Goal: Communication & Community: Ask a question

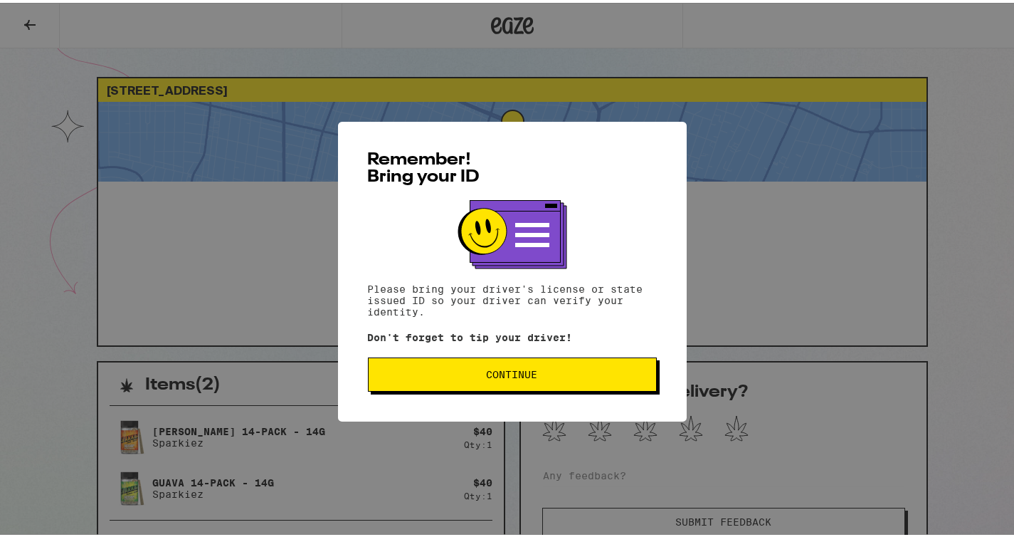
click at [500, 364] on button "Continue" at bounding box center [512, 371] width 289 height 34
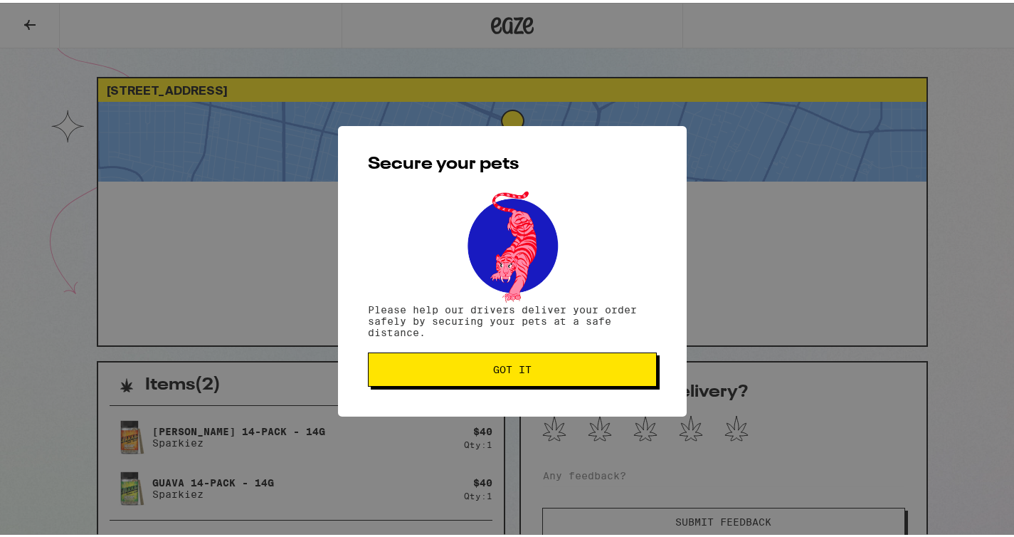
click at [118, 152] on div "Secure your pets Please help our drivers deliver your order safely by securing …" at bounding box center [512, 268] width 1025 height 537
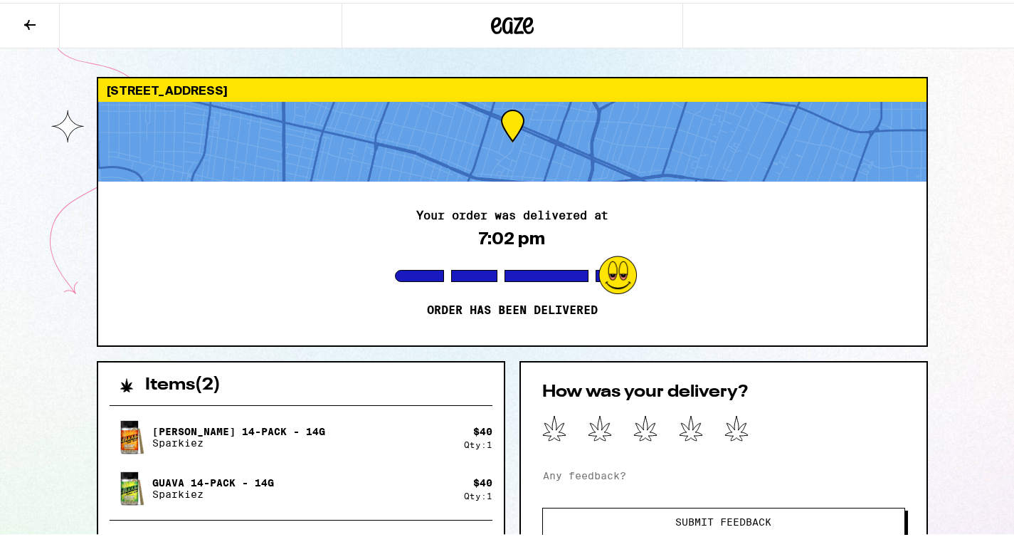
click at [26, 25] on icon at bounding box center [29, 22] width 17 height 17
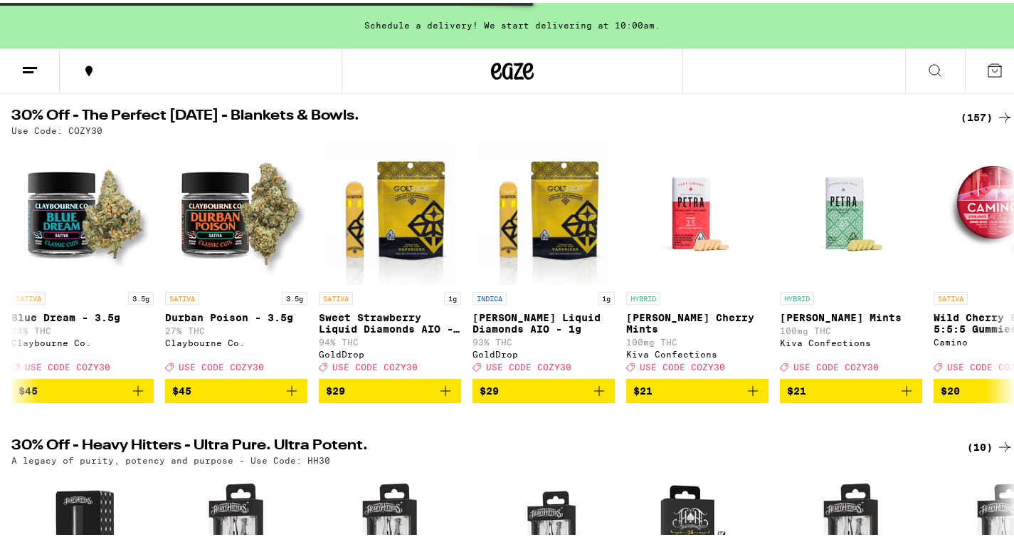
click at [23, 52] on button at bounding box center [30, 68] width 60 height 45
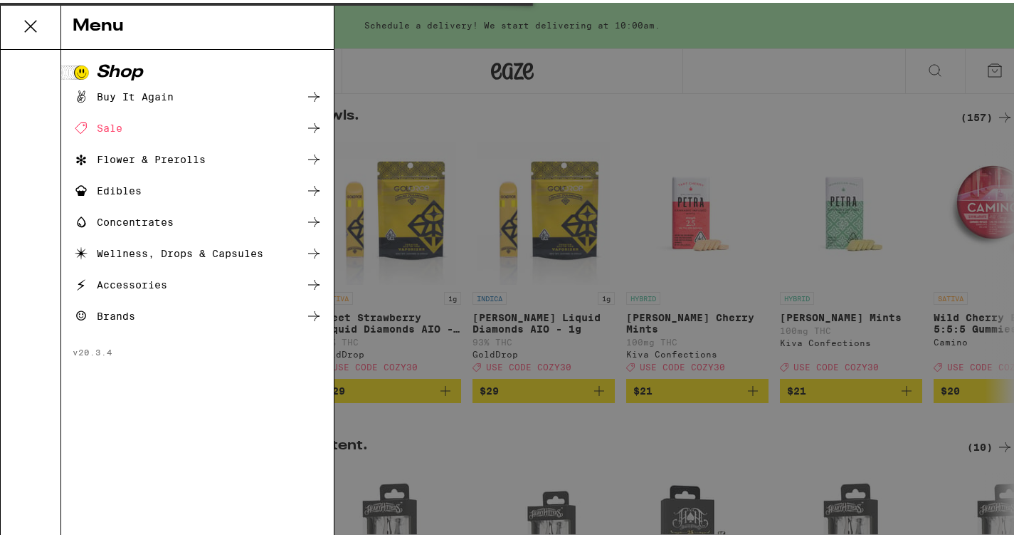
click at [23, 60] on div "Menu Shop Buy It Again Sale Flower & Prerolls Edibles Concentrates Wellness, Dr…" at bounding box center [512, 268] width 1025 height 537
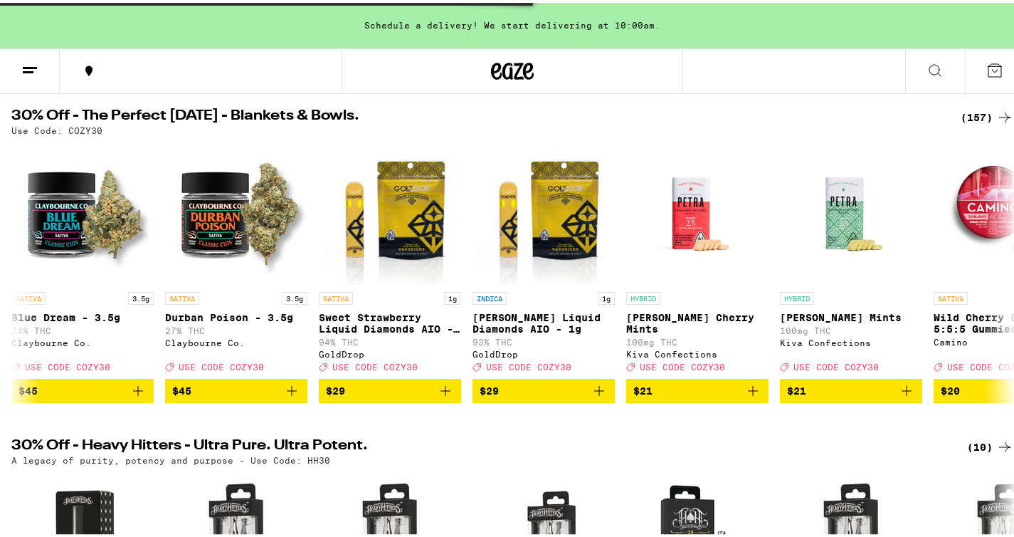
click at [26, 61] on div "Menu Shop Buy It Again Sale Flower & Prerolls Edibles Concentrates Wellness, Dr…" at bounding box center [512, 268] width 1025 height 537
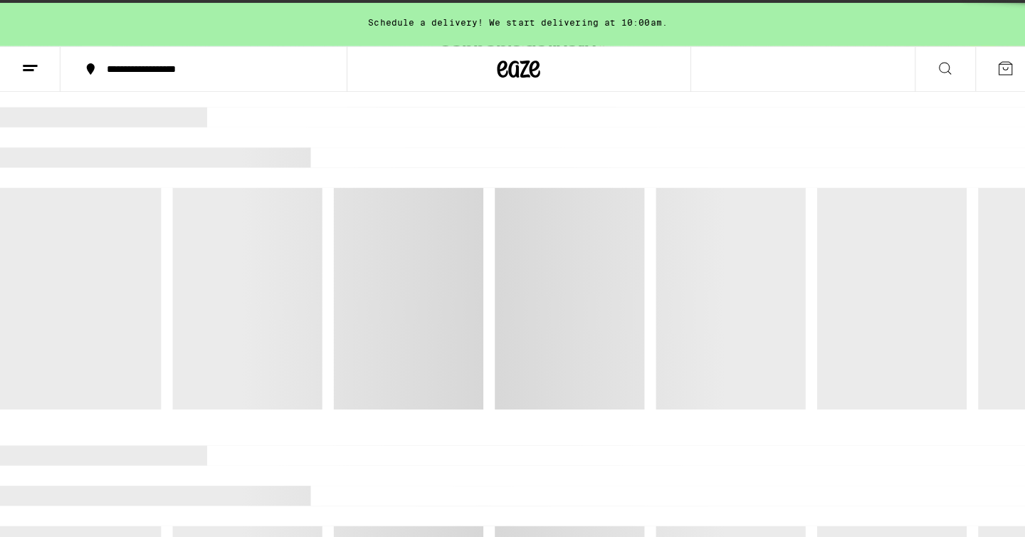
scroll to position [0, 0]
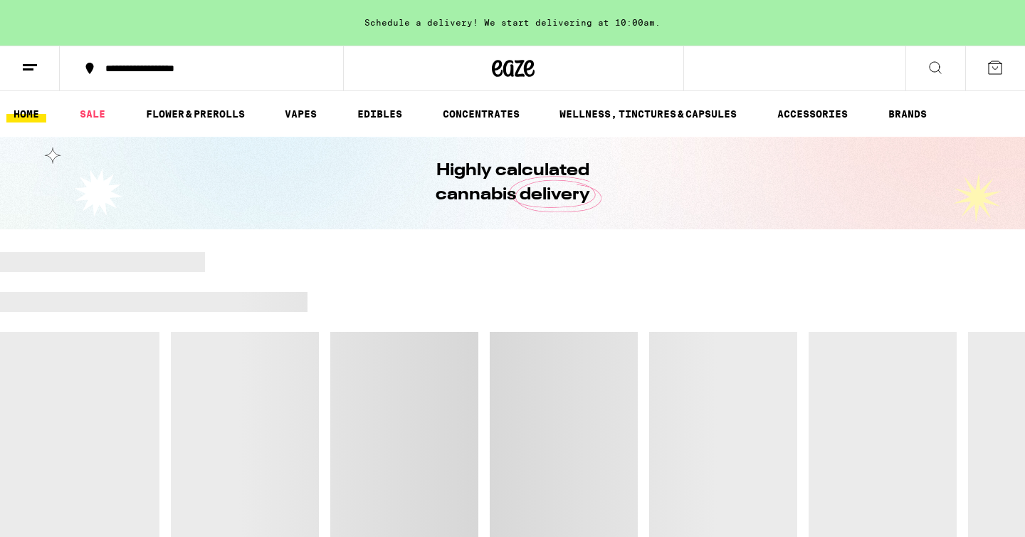
click at [34, 68] on div "Menu Shop Buy It Again Sale Flower & Prerolls Vapes Edibles Concentrates Wellne…" at bounding box center [512, 268] width 1025 height 537
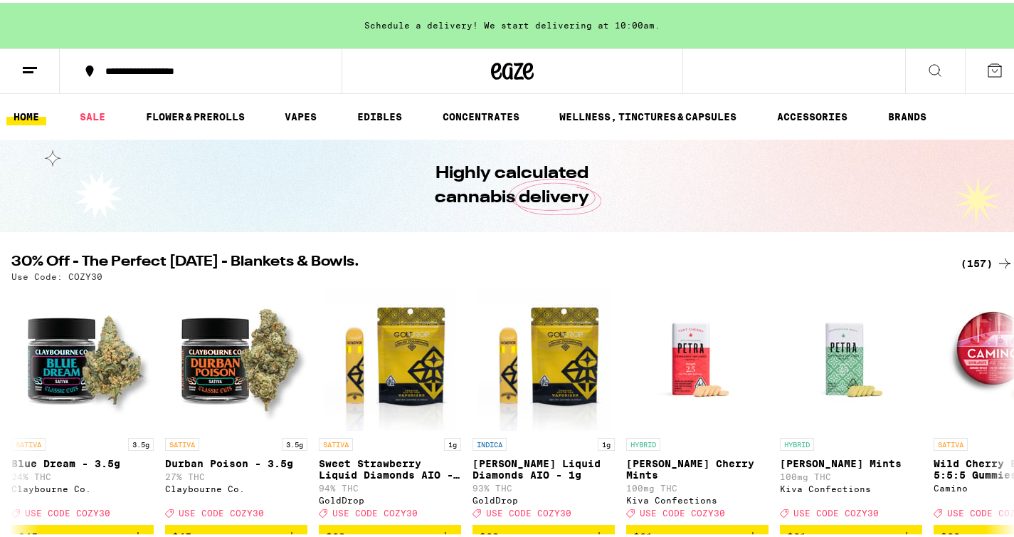
click at [29, 69] on line at bounding box center [28, 69] width 11 height 0
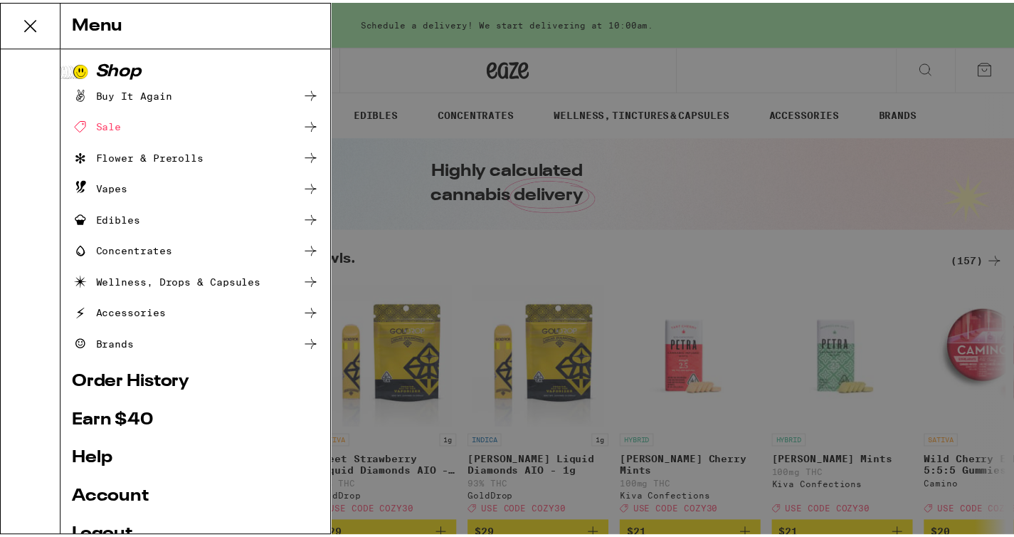
scroll to position [117, 0]
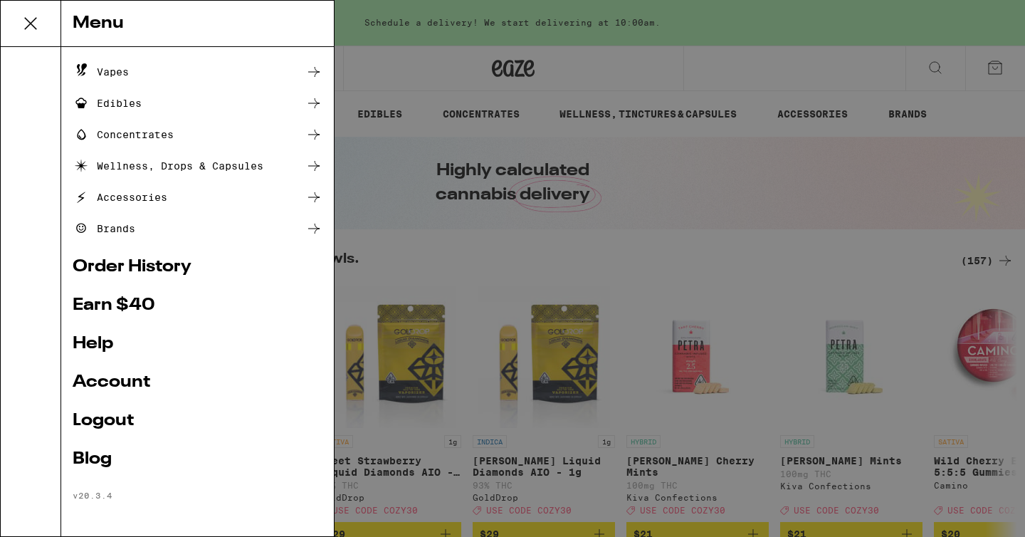
click at [107, 344] on link "Help" at bounding box center [198, 343] width 250 height 17
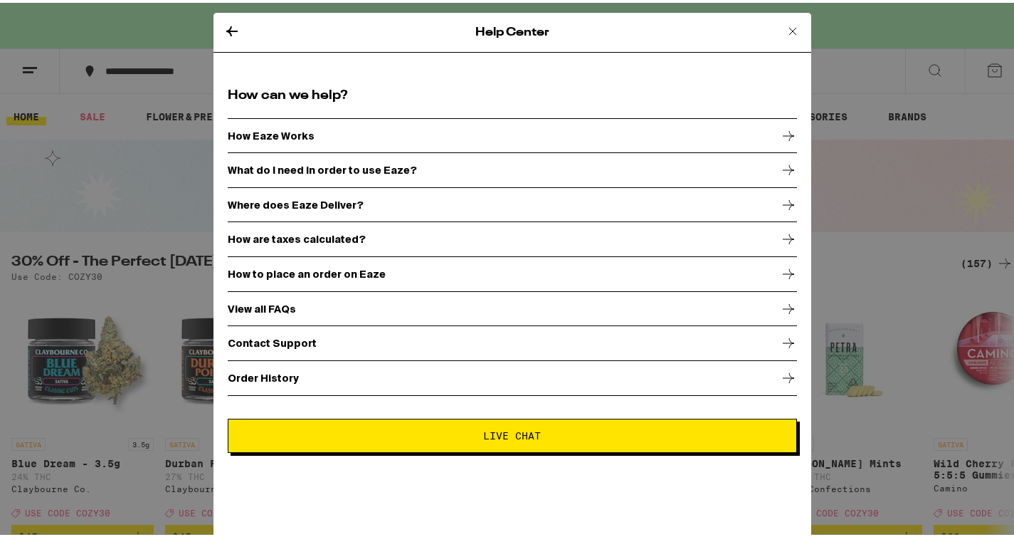
click at [486, 438] on span "Live Chat" at bounding box center [513, 433] width 58 height 10
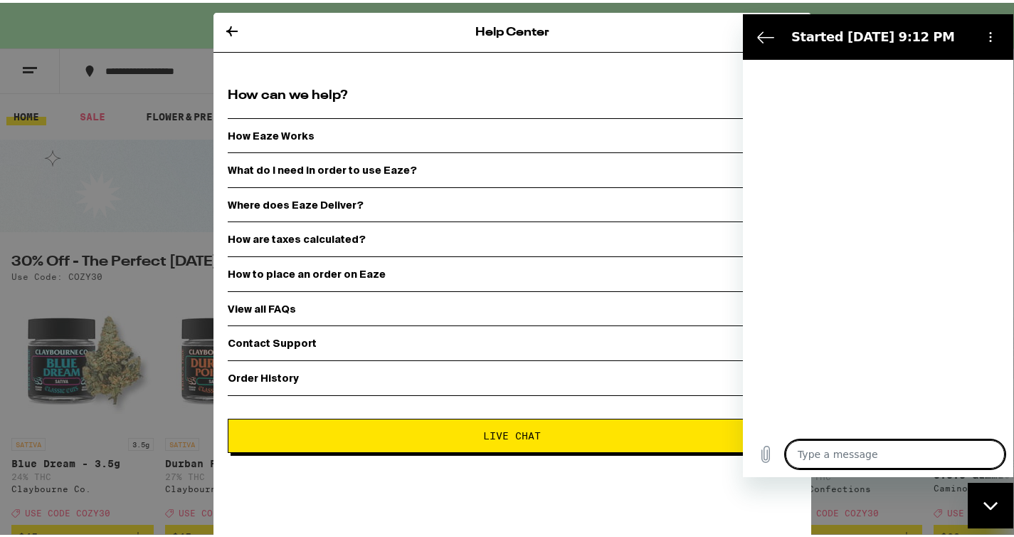
type textarea "x"
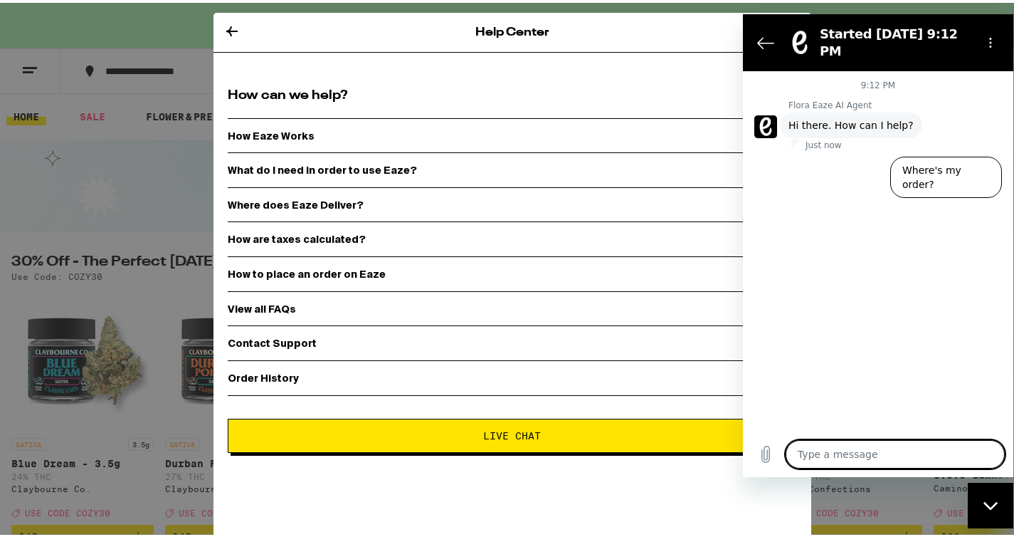
type textarea "M"
type textarea "x"
type textarea "My"
type textarea "x"
type textarea "My"
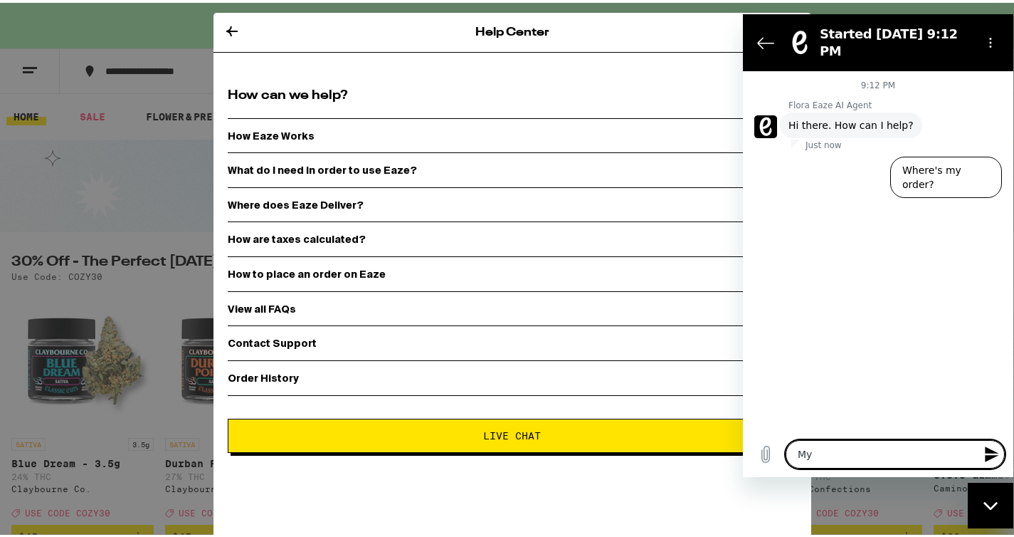
type textarea "x"
type textarea "My o"
type textarea "x"
type textarea "My or"
type textarea "x"
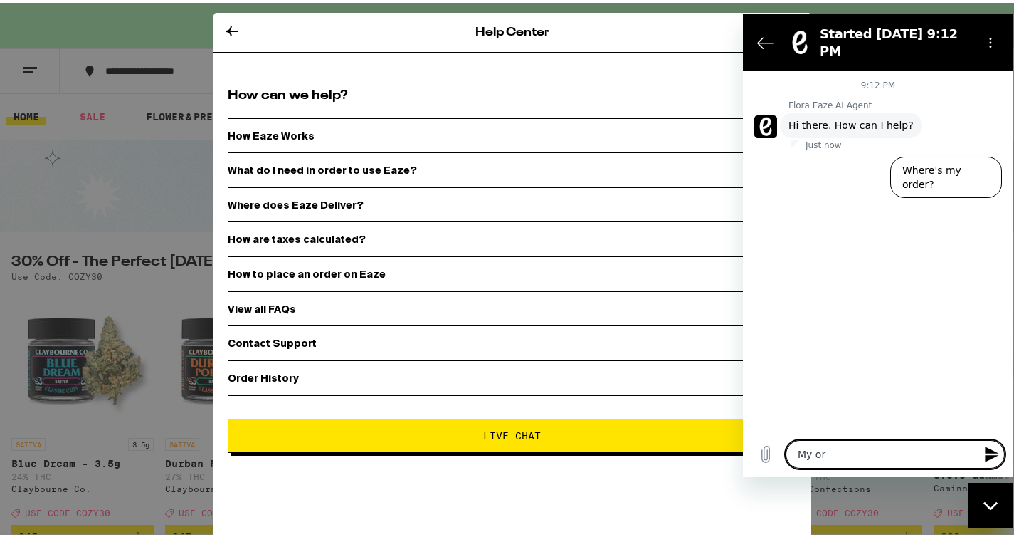
type textarea "My ord"
type textarea "x"
type textarea "My orde"
type textarea "x"
type textarea "My order"
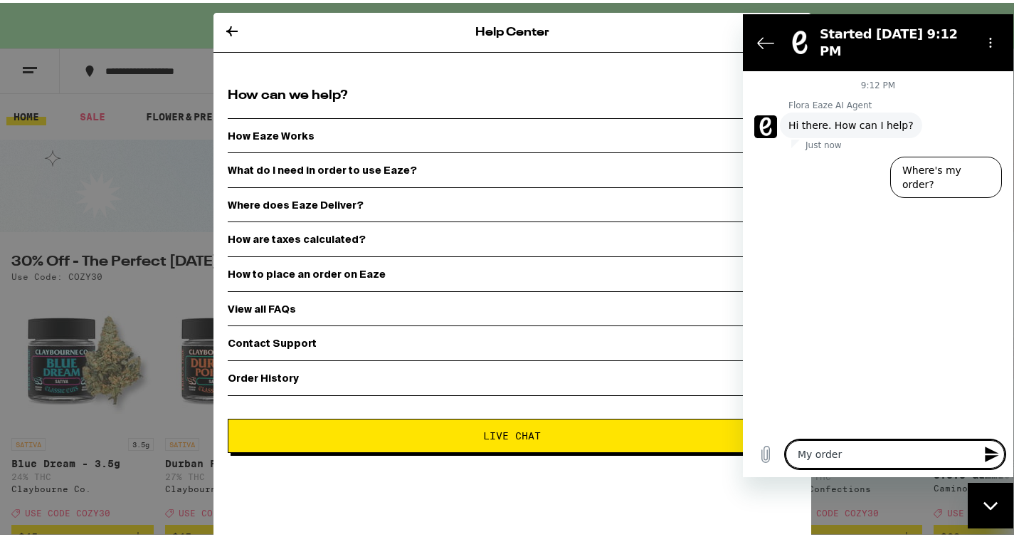
type textarea "x"
type textarea "My order"
type textarea "x"
type textarea "My order w"
type textarea "x"
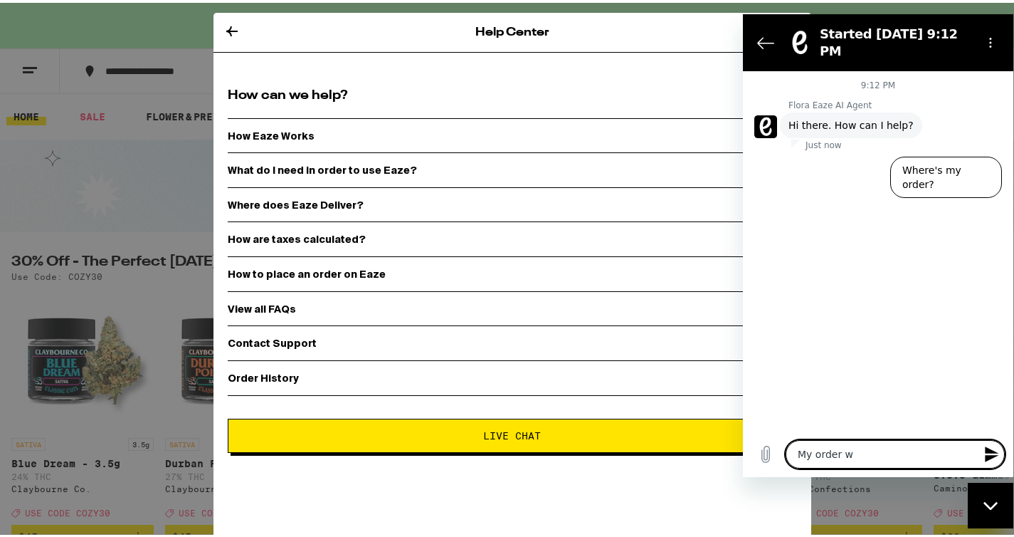
type textarea "My order wa"
type textarea "x"
type textarea "My order was"
type textarea "x"
type textarea "My order was"
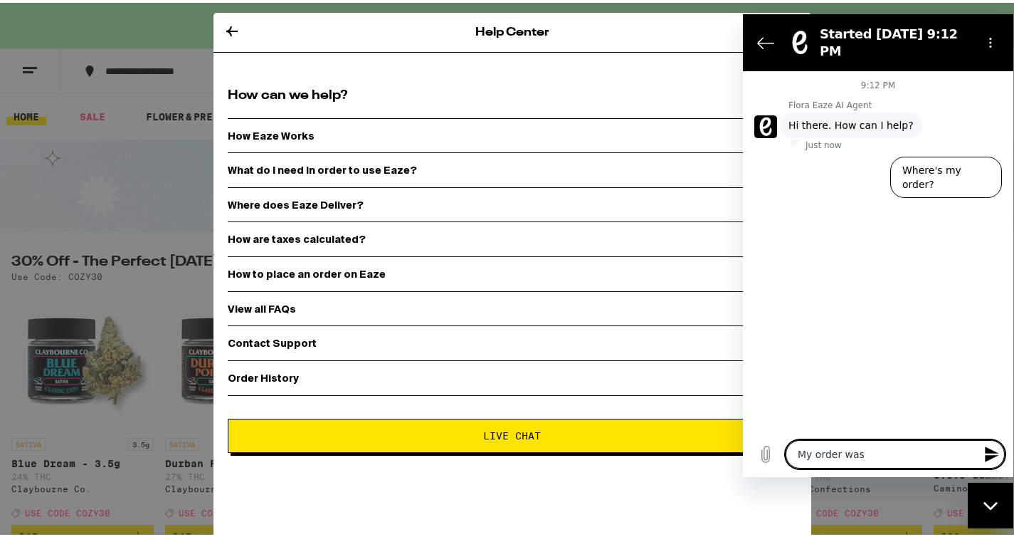
type textarea "x"
type textarea "My order was p"
type textarea "x"
type textarea "My order was pa"
type textarea "x"
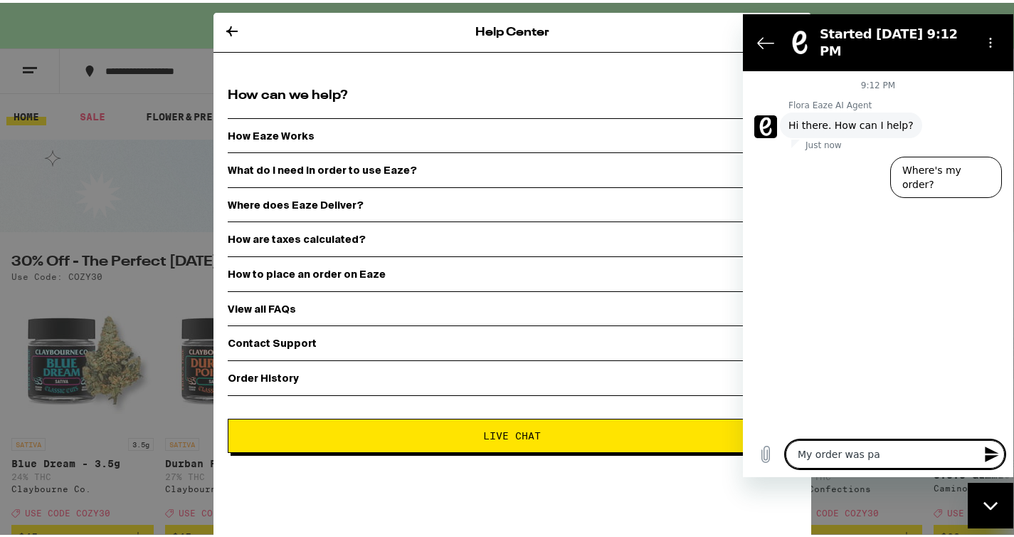
type textarea "My order was pac"
type textarea "x"
type textarea "My order was pack"
type textarea "x"
type textarea "My order was packe"
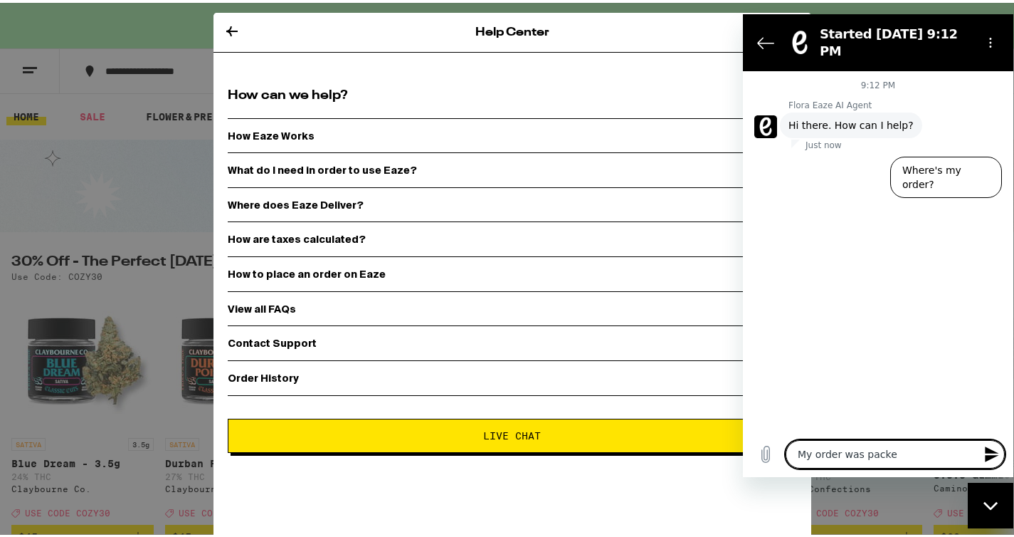
type textarea "x"
type textarea "My order was packed"
type textarea "x"
type textarea "My order was packed"
type textarea "x"
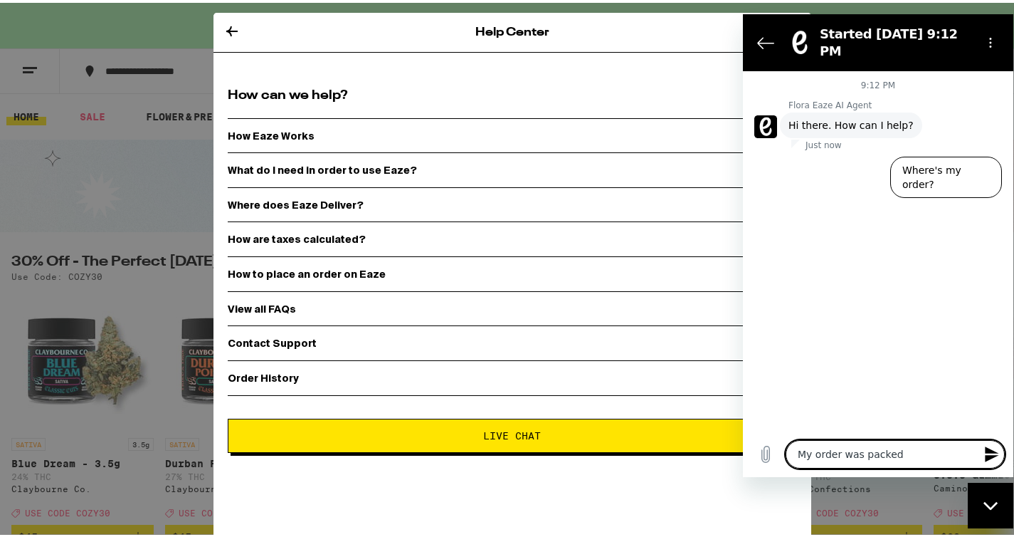
type textarea "My order was packed i"
type textarea "x"
type textarea "My order was packed in"
type textarea "x"
type textarea "My order was packed inc"
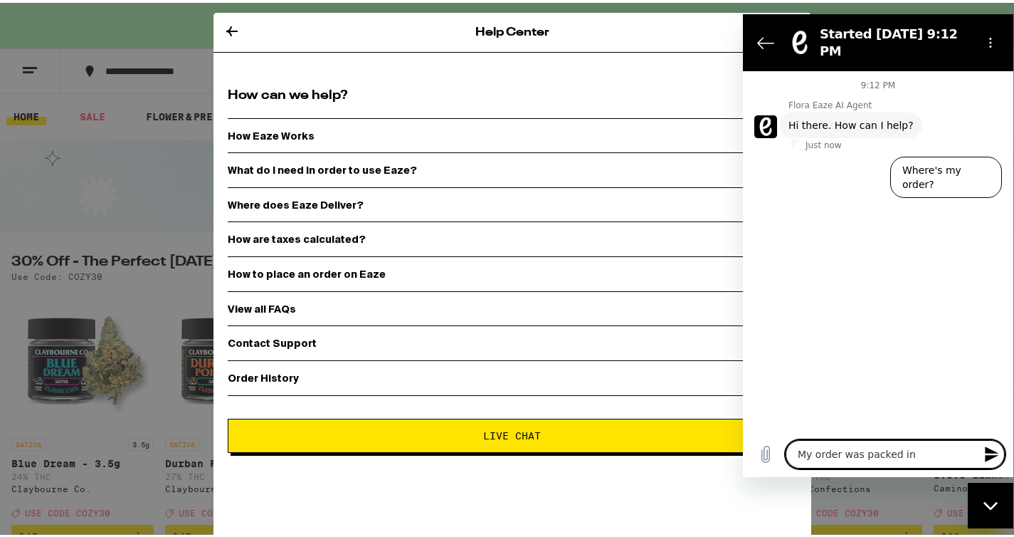
type textarea "x"
type textarea "My order was packed inco"
type textarea "x"
type textarea "My order was packed incor"
type textarea "x"
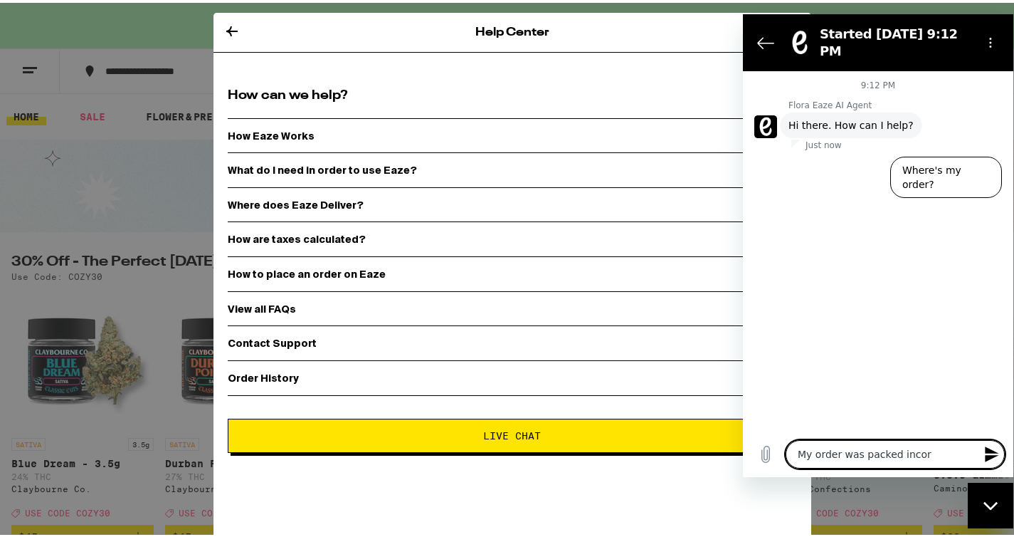
type textarea "My order was packed incorr"
type textarea "x"
type textarea "My order was packed incorre"
type textarea "x"
type textarea "My order was packed incorrec"
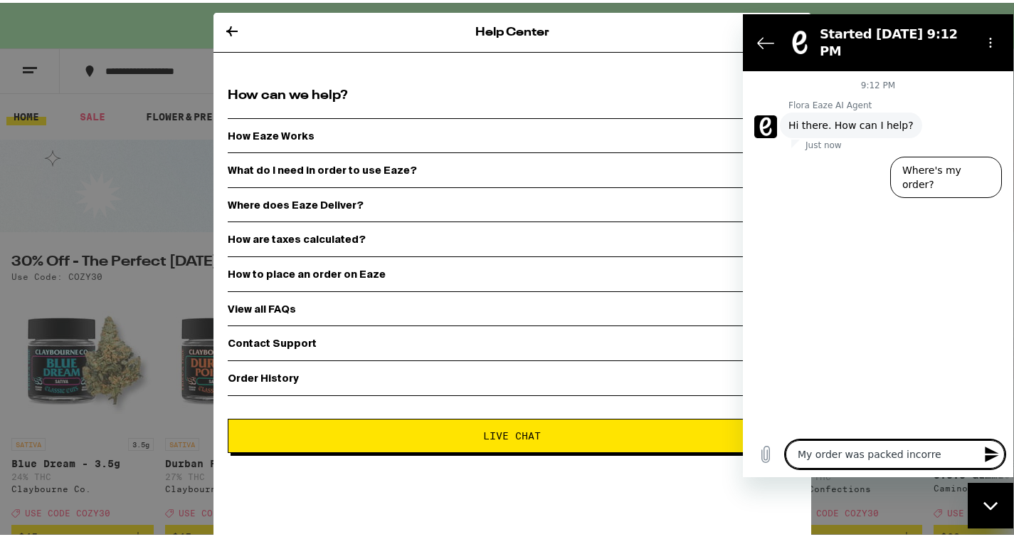
type textarea "x"
type textarea "My order was packed incorrect"
type textarea "x"
type textarea "My order was packed incorrectl"
type textarea "x"
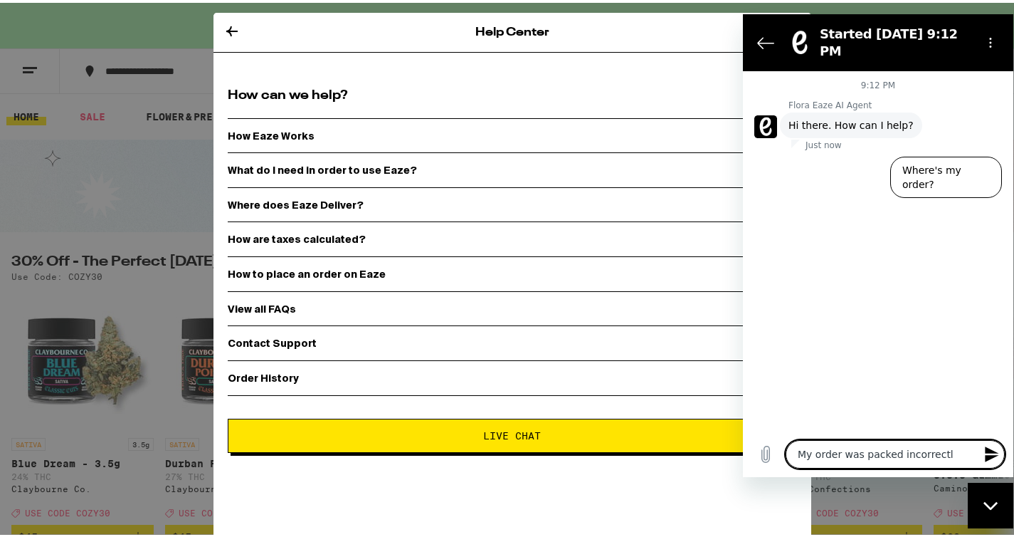
type textarea "My order was packed incorrectly"
type textarea "x"
type textarea "My order was packed incorrectly."
type textarea "x"
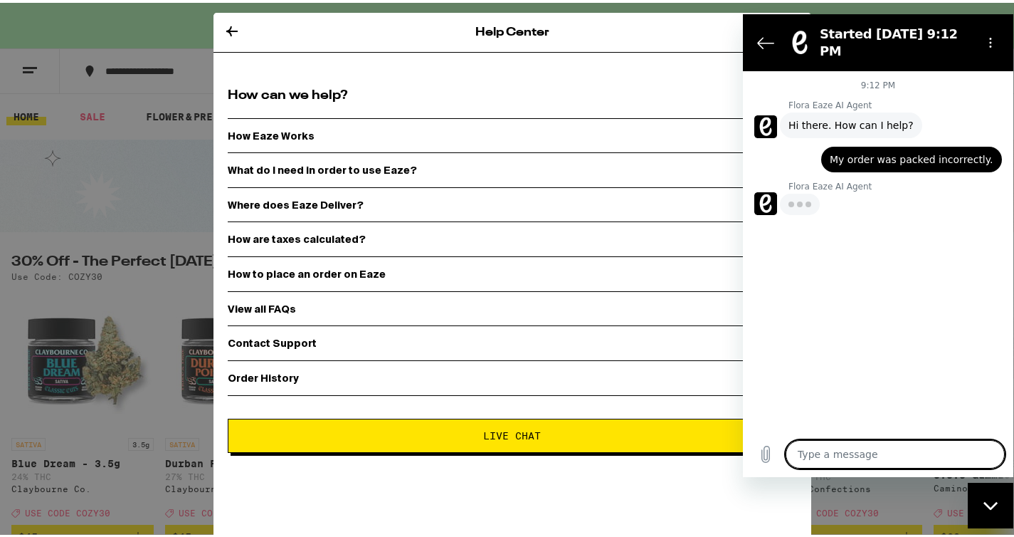
click at [1006, 516] on div "Close messaging window" at bounding box center [990, 504] width 43 height 43
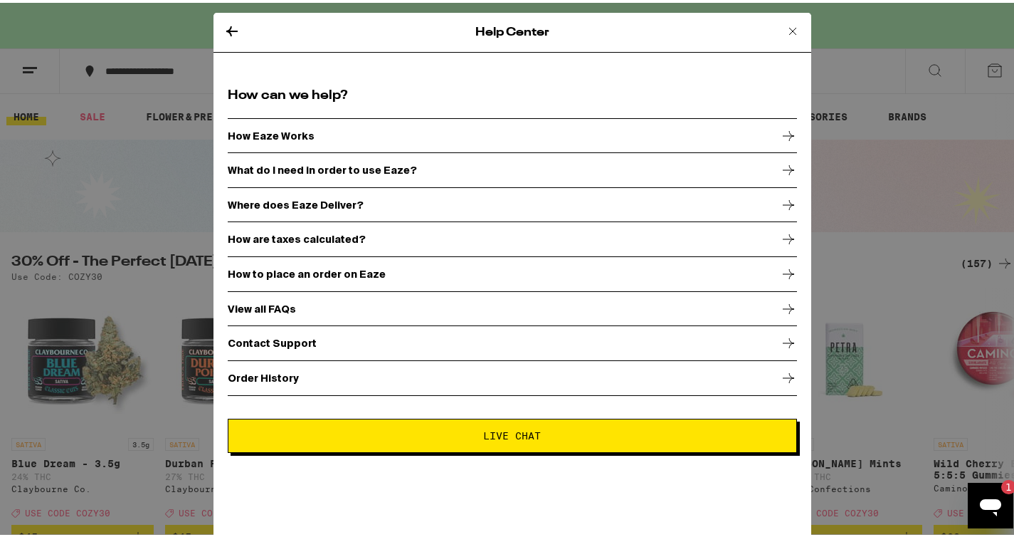
click at [999, 505] on icon "Open messaging window, 1 unread message" at bounding box center [990, 506] width 21 height 17
type textarea "x"
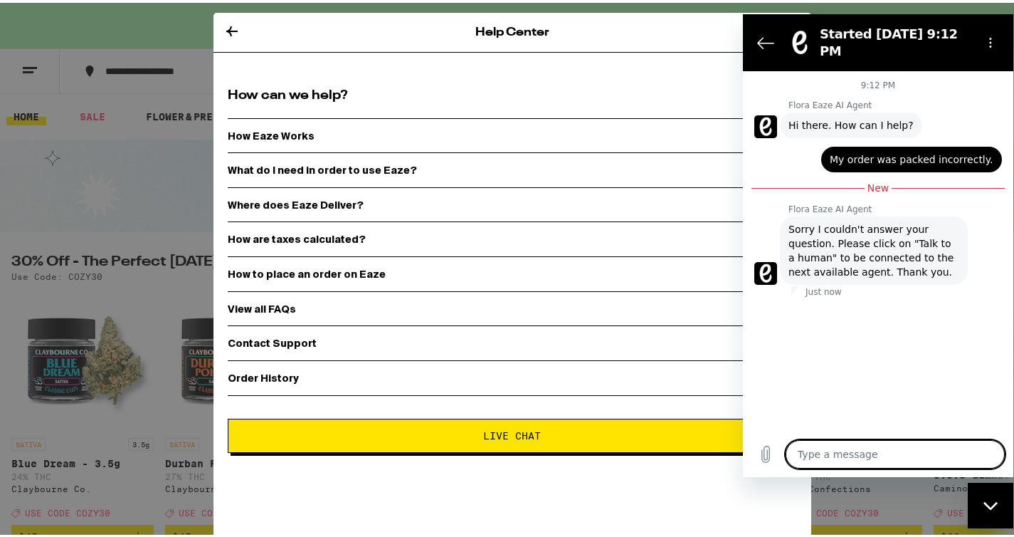
click at [865, 233] on span "Sorry I couldn't answer your question. Please click on "Talk to a human" to be …" at bounding box center [874, 249] width 171 height 57
click at [848, 450] on textarea at bounding box center [895, 453] width 219 height 28
type textarea "T"
type textarea "x"
type textarea "TH"
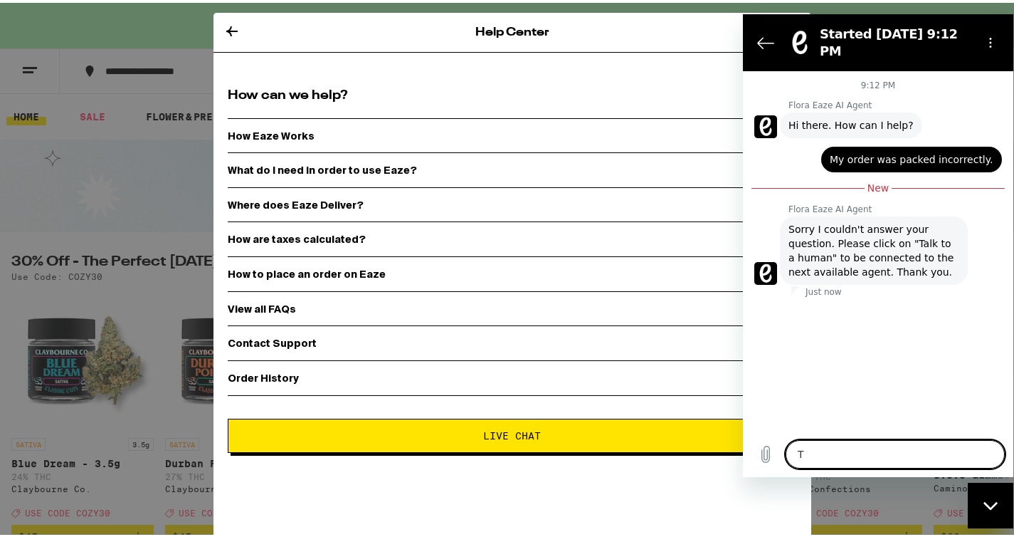
type textarea "x"
type textarea "THA"
type textarea "x"
type textarea "THAT"
type textarea "x"
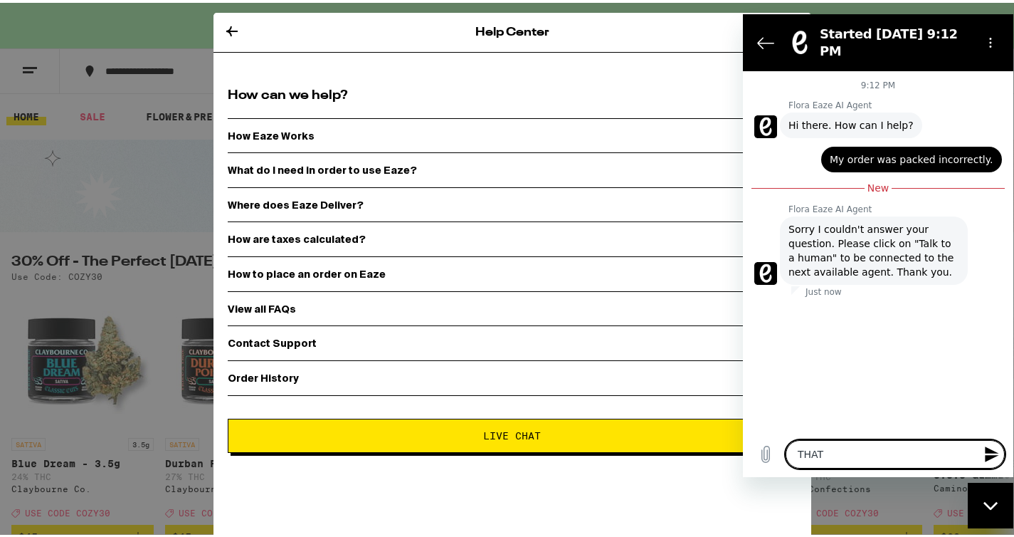
type textarea "THAT"
type textarea "x"
type textarea "THAT ("
type textarea "x"
type textarea "THAT (S"
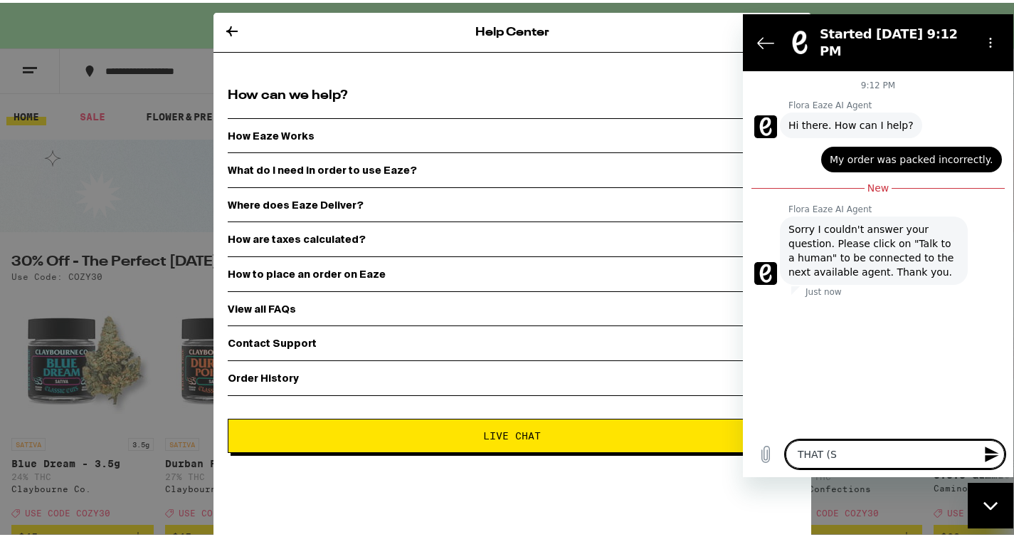
type textarea "x"
type textarea "THAT ("
type textarea "x"
type textarea "THAT"
type textarea "x"
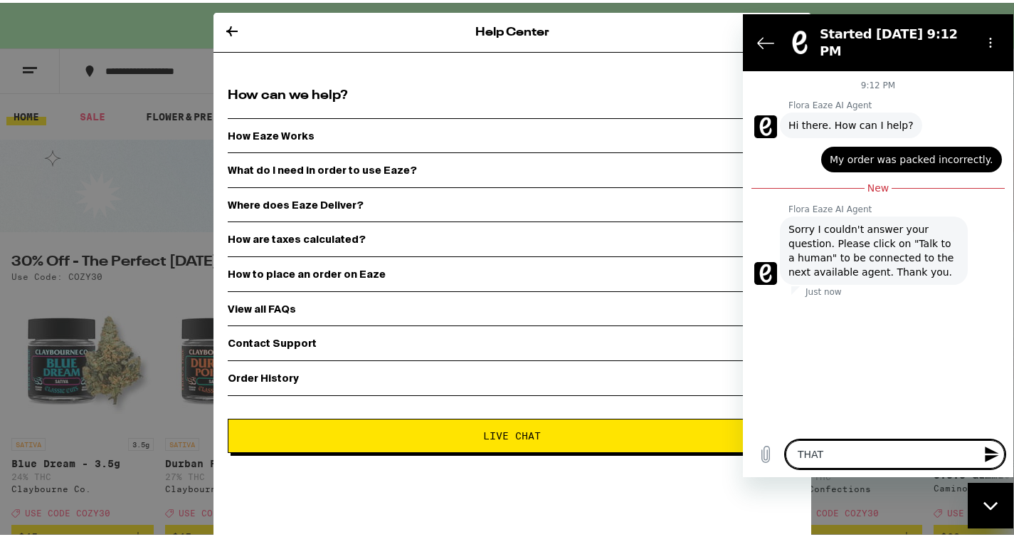
type textarea "THAT"
type textarea "x"
type textarea "THATI"
type textarea "x"
type textarea "THAT"
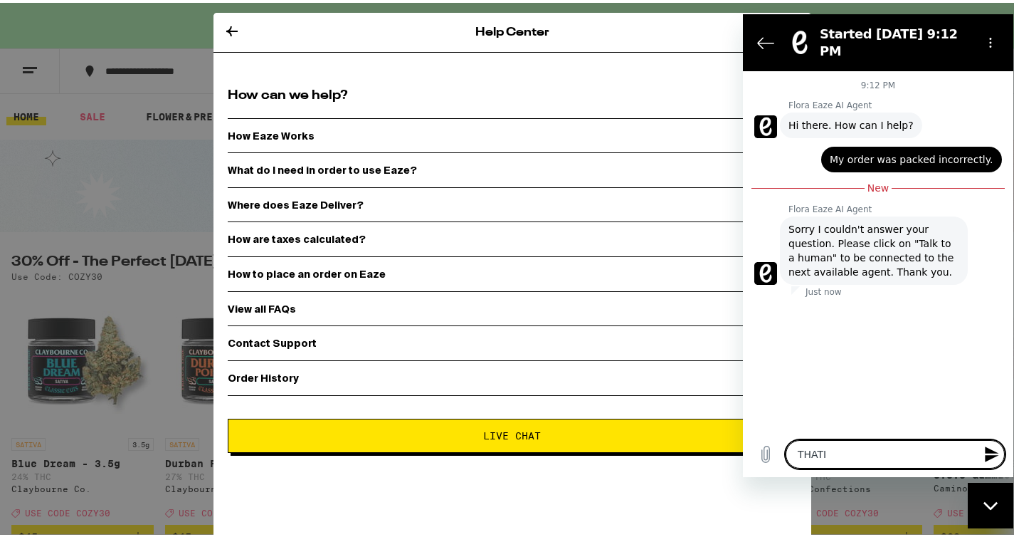
type textarea "x"
type textarea "THAT"
type textarea "x"
type textarea "THAT I"
type textarea "x"
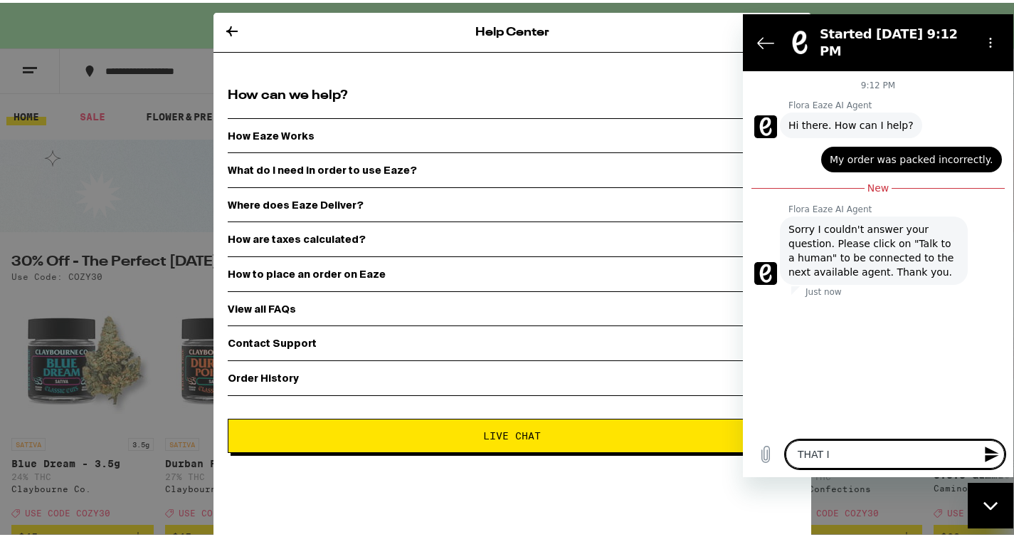
type textarea "THAT IS"
type textarea "x"
type textarea "THAT IS"
type textarea "x"
type textarea "THAT IS N"
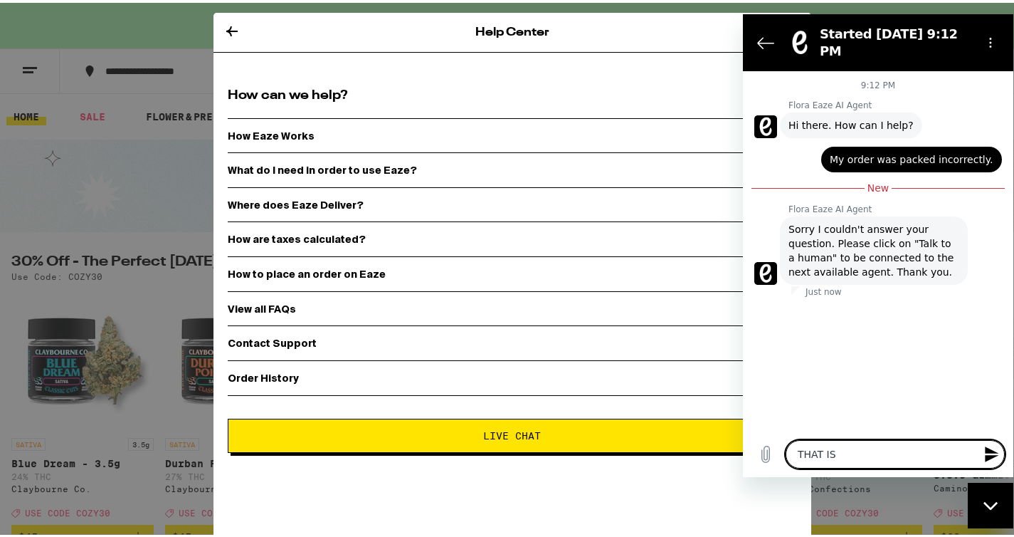
type textarea "x"
type textarea "THAT IS NO"
type textarea "x"
type textarea "THAT IS NOT"
type textarea "x"
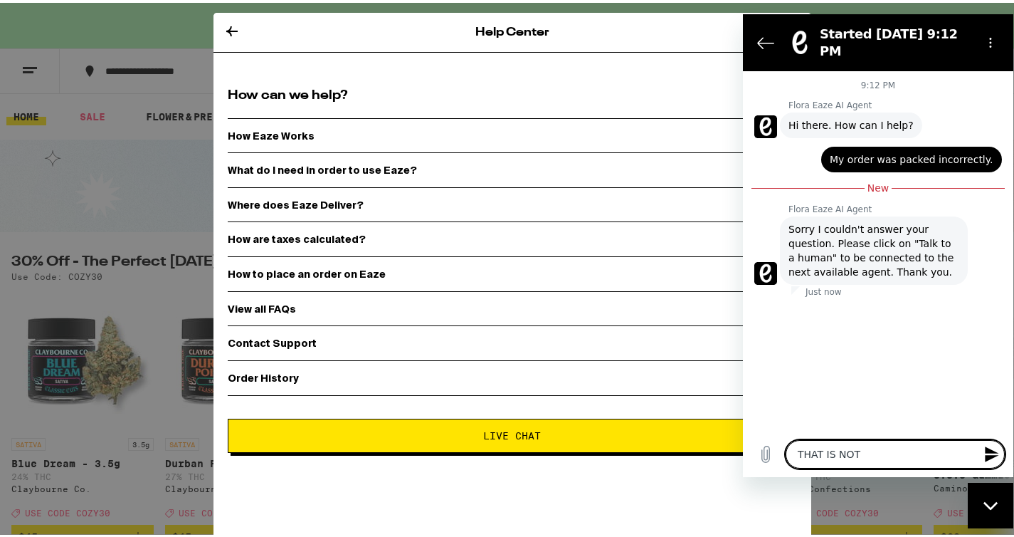
type textarea "THAT IS NOT"
type textarea "x"
type textarea "THAT IS NOT A"
type textarea "x"
type textarea "THAT IS NOT AN"
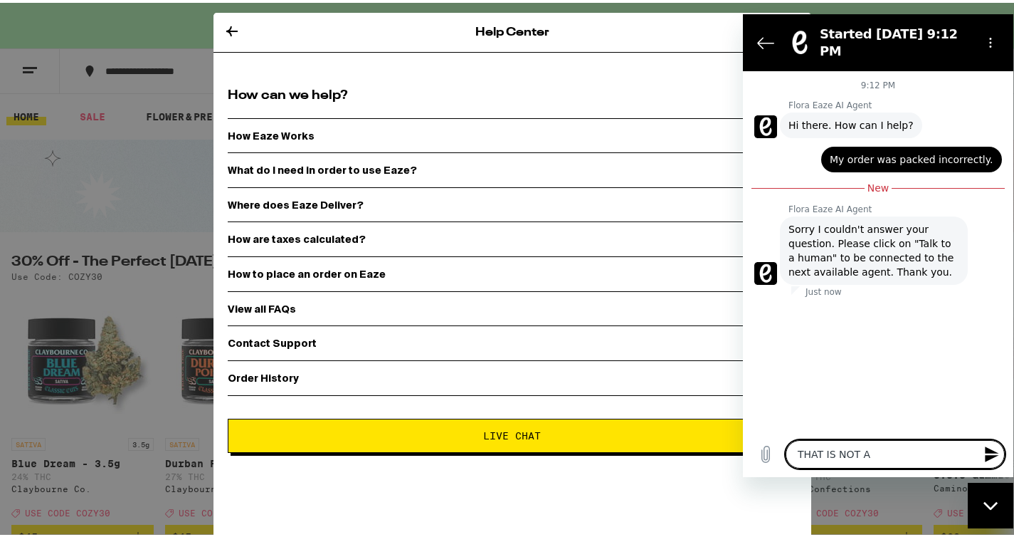
type textarea "x"
type textarea "THAT IS NOT AN"
type textarea "x"
type textarea "THAT IS NOT AN O"
type textarea "x"
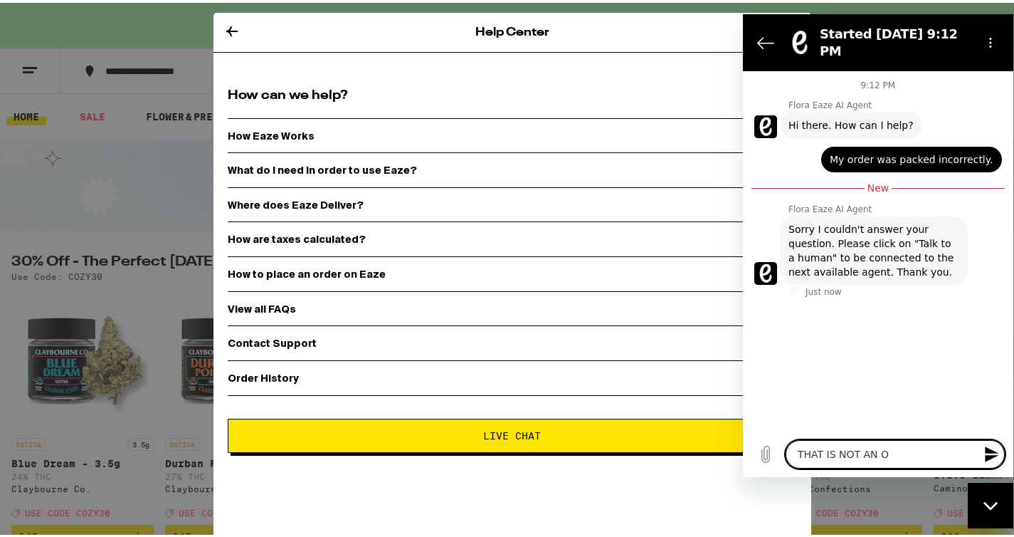
type textarea "THAT IS NOT AN OP"
type textarea "x"
type textarea "THAT IS NOT AN OPT"
type textarea "x"
type textarea "THAT IS NOT AN OPTI"
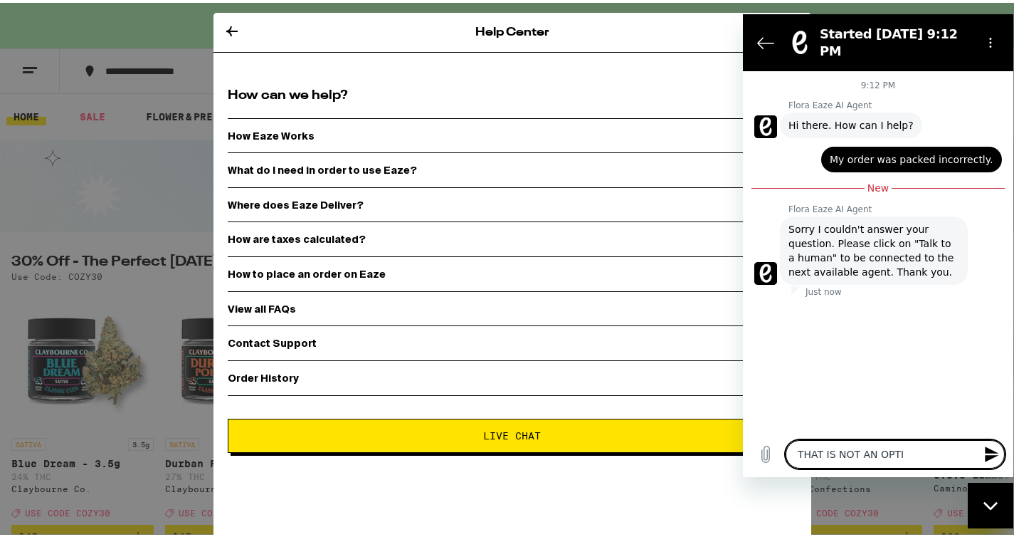
type textarea "x"
type textarea "THAT IS NOT AN OPTIO"
type textarea "x"
type textarea "THAT IS NOT AN OPTION"
type textarea "x"
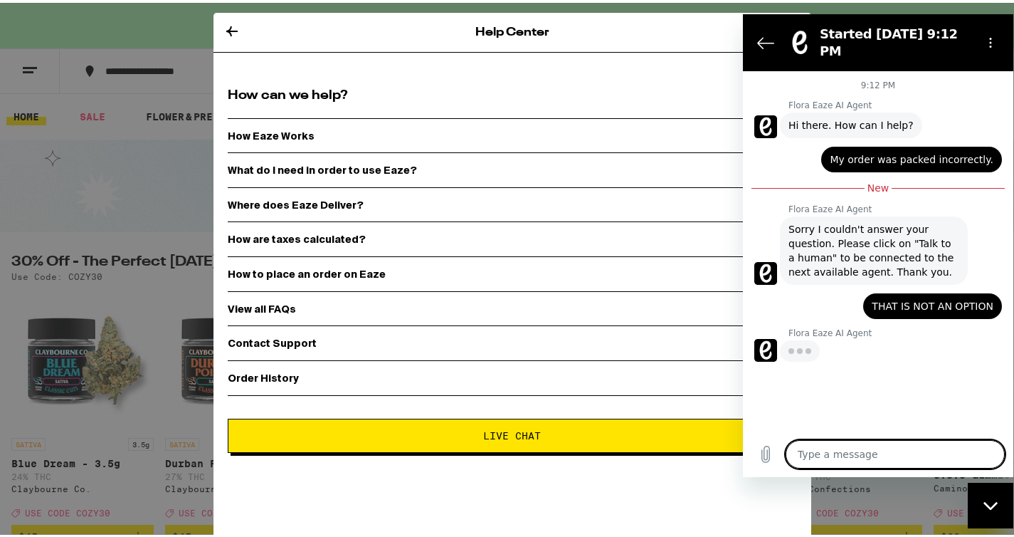
type textarea "x"
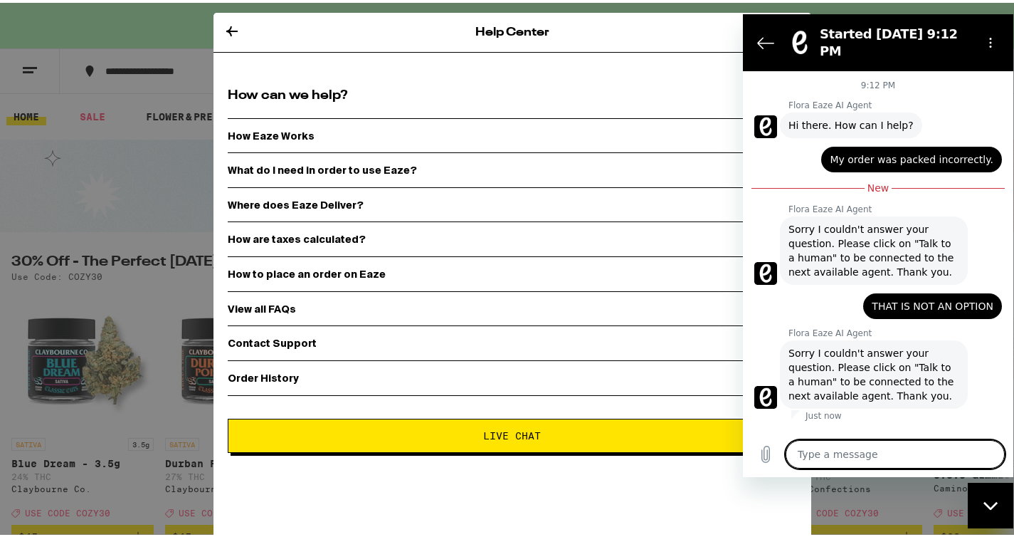
type textarea "W"
type textarea "x"
type textarea "WH"
type textarea "x"
type textarea "WHE"
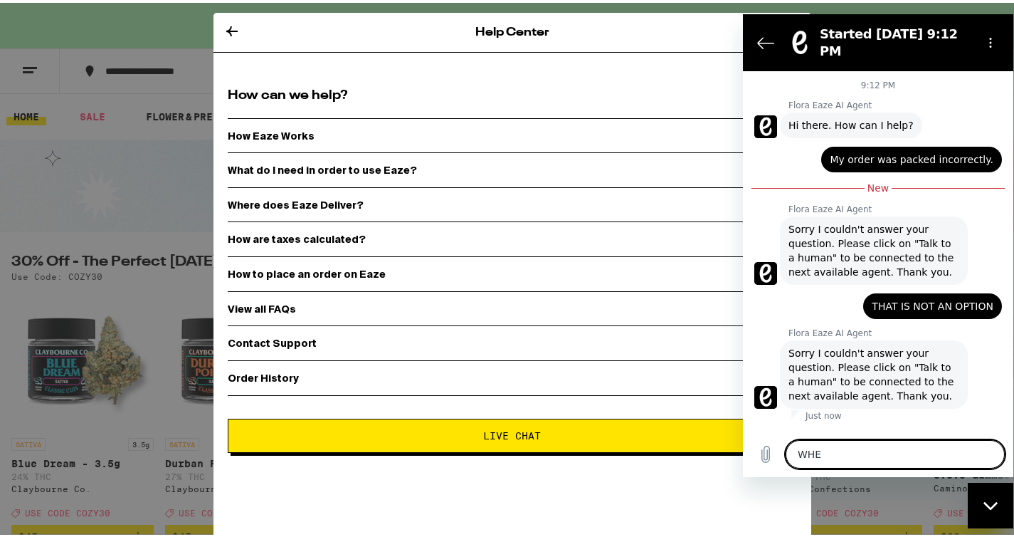
type textarea "x"
type textarea "WHER"
type textarea "x"
type textarea "WHERE"
type textarea "x"
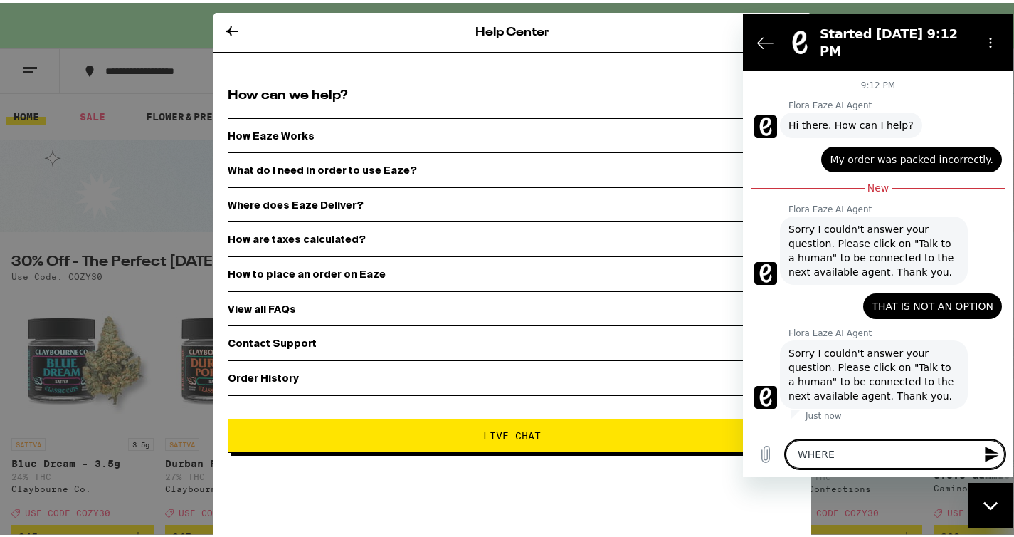
type textarea "WHERE"
type textarea "x"
type textarea "WHERE d"
type textarea "x"
type textarea "WHERE do"
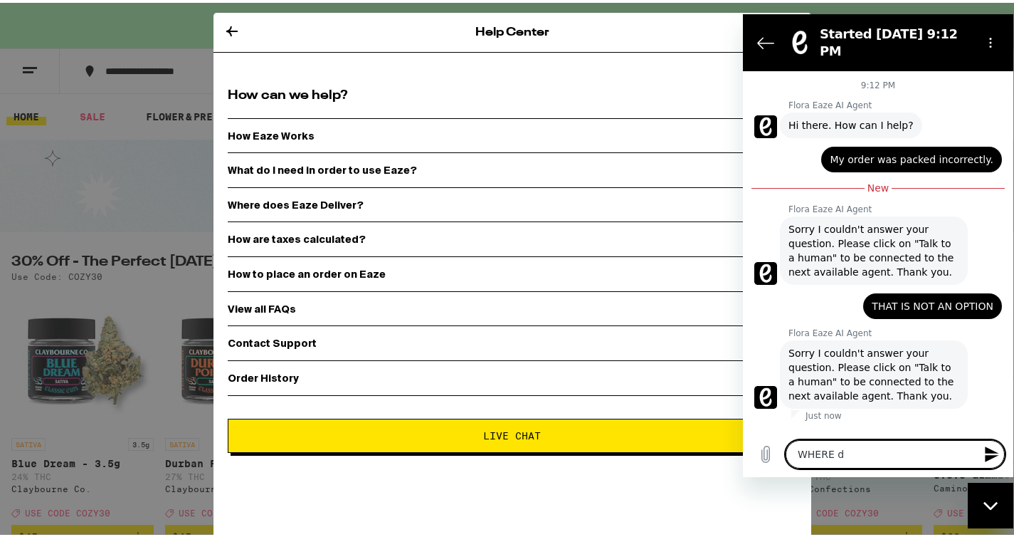
type textarea "x"
type textarea "WHERE do"
type textarea "x"
type textarea "WHERE do i"
type textarea "x"
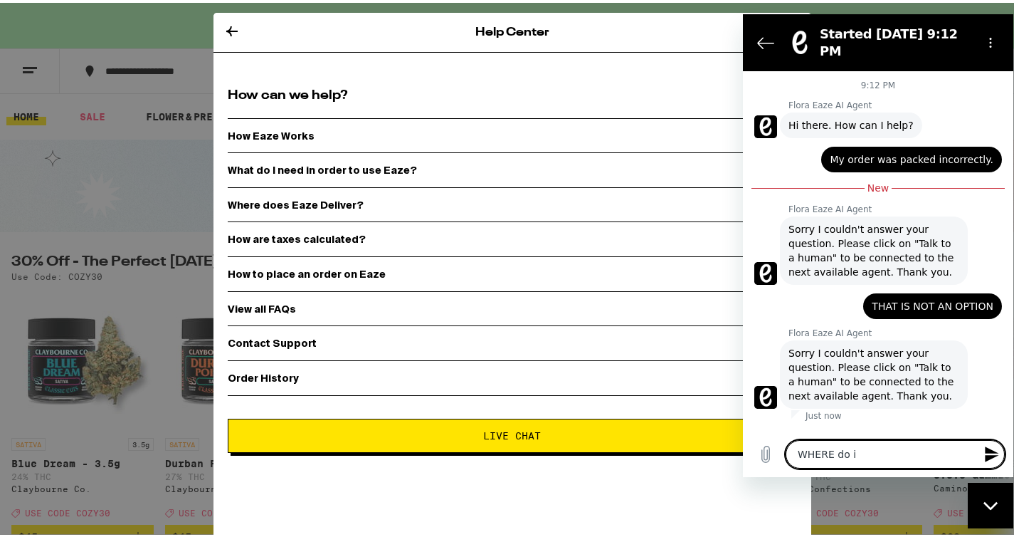
type textarea "WHERE do i"
type textarea "x"
type textarea "WHERE do i s"
type textarea "x"
type textarea "WHERE do i se"
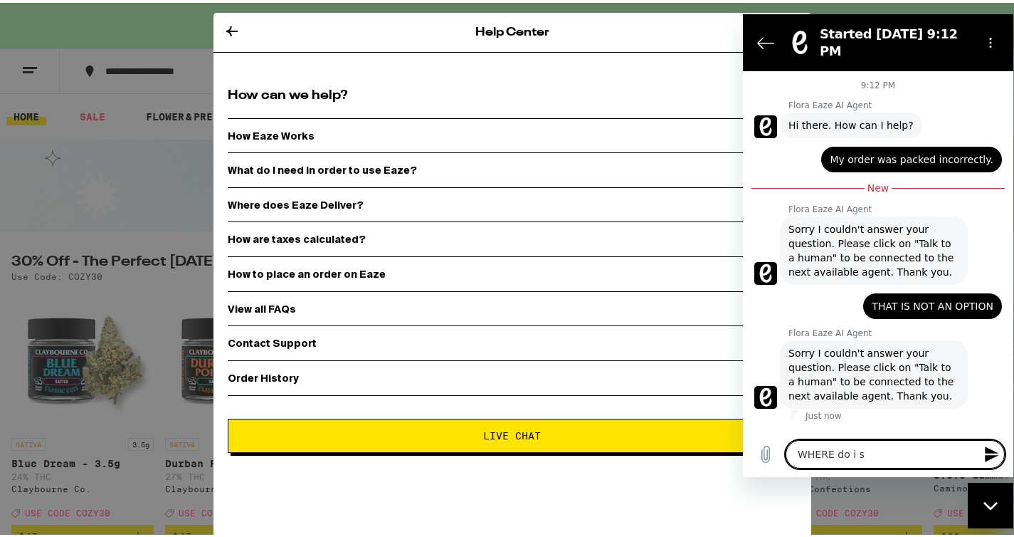
type textarea "x"
type textarea "WHERE do i sel"
type textarea "x"
type textarea "WHERE do i sele"
type textarea "x"
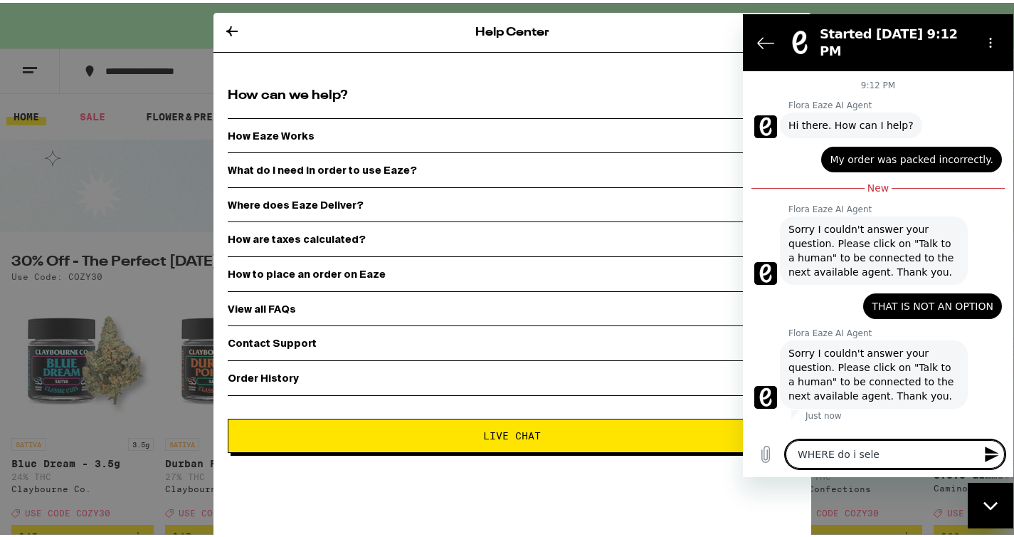
type textarea "WHERE do i selec"
type textarea "x"
type textarea "WHERE do i select"
type textarea "x"
type textarea "WHERE do i select"
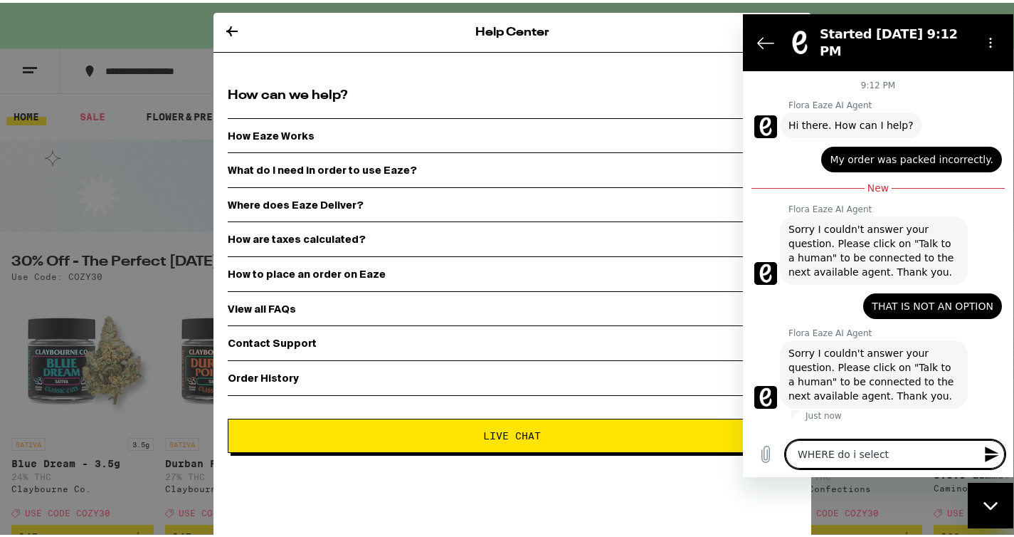
type textarea "x"
type textarea "WHERE do i select t"
type textarea "x"
type textarea "WHERE do i select th"
type textarea "x"
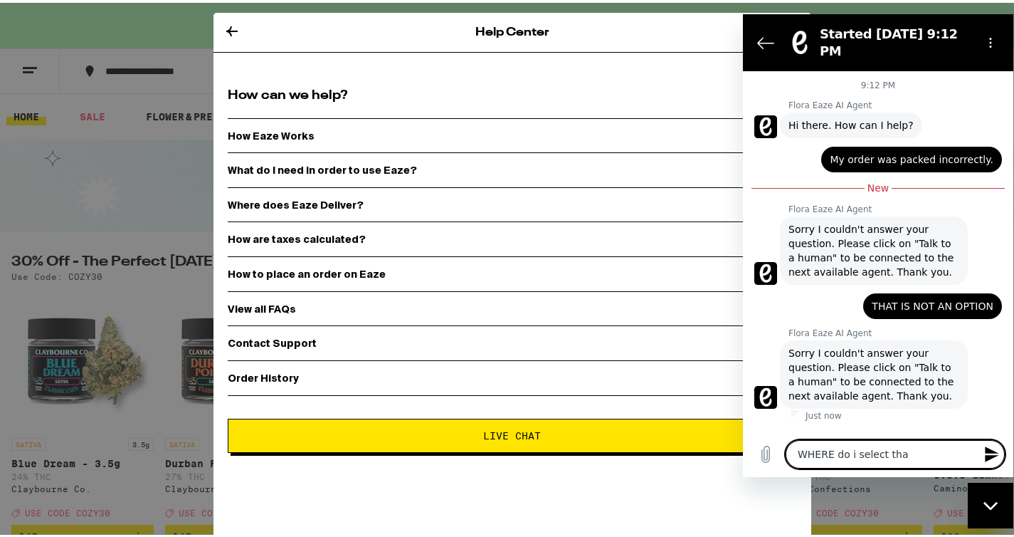
type textarea "WHERE do i select that"
type textarea "x"
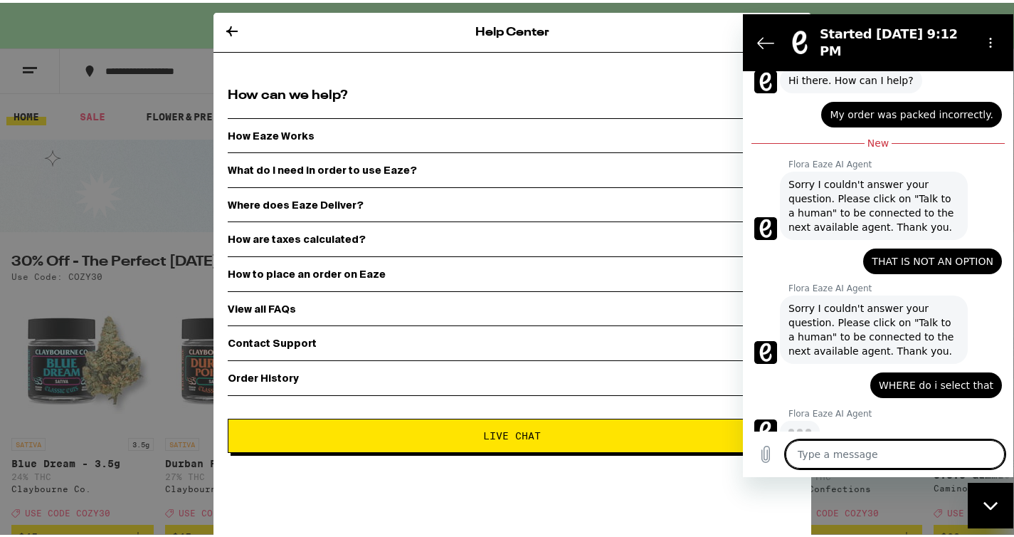
scroll to position [43, 0]
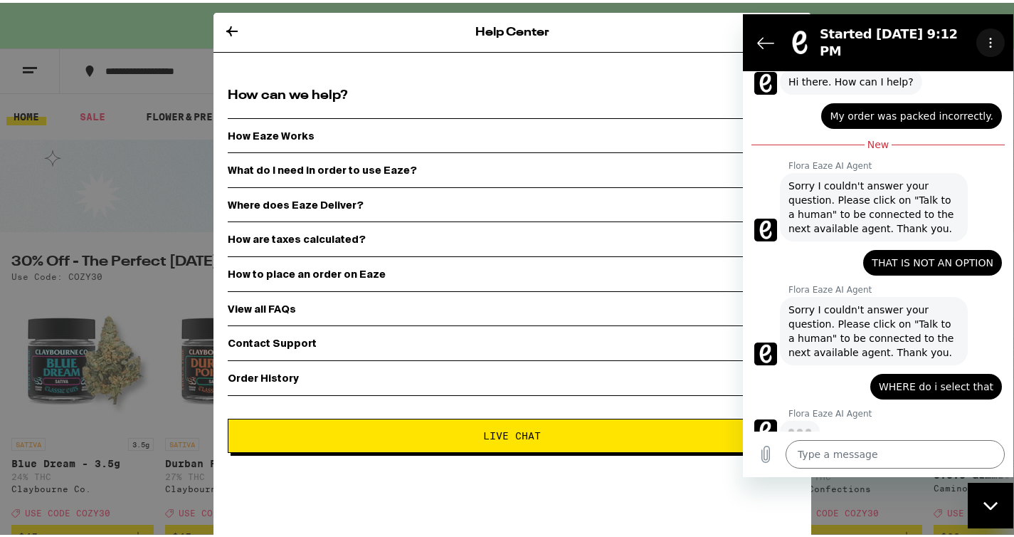
click at [991, 28] on button "Options menu" at bounding box center [990, 42] width 28 height 28
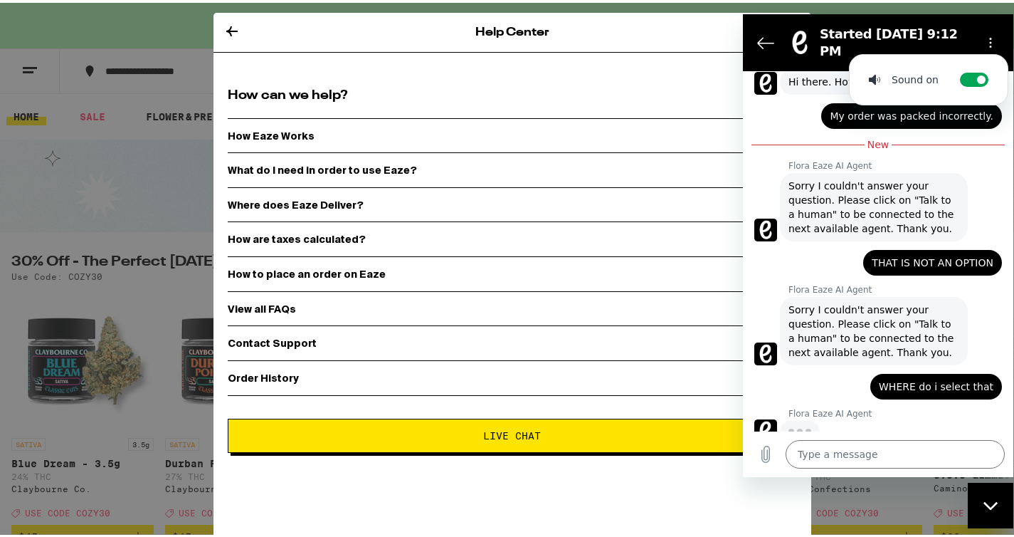
type textarea "x"
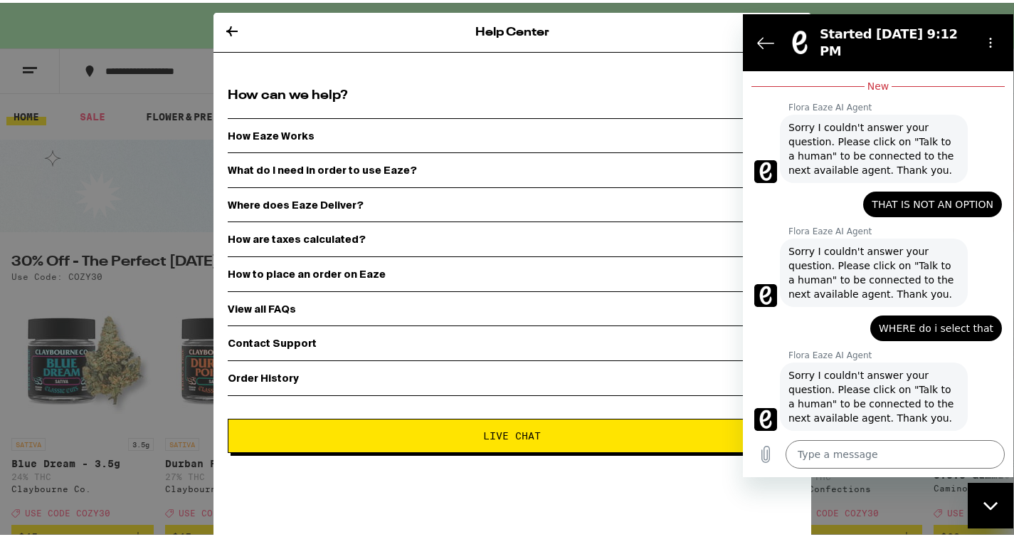
click at [799, 353] on div "Flora Eaze AI Agent [PERSON_NAME] AI Agent says: Sorry I couldn't answer your q…" at bounding box center [883, 396] width 259 height 94
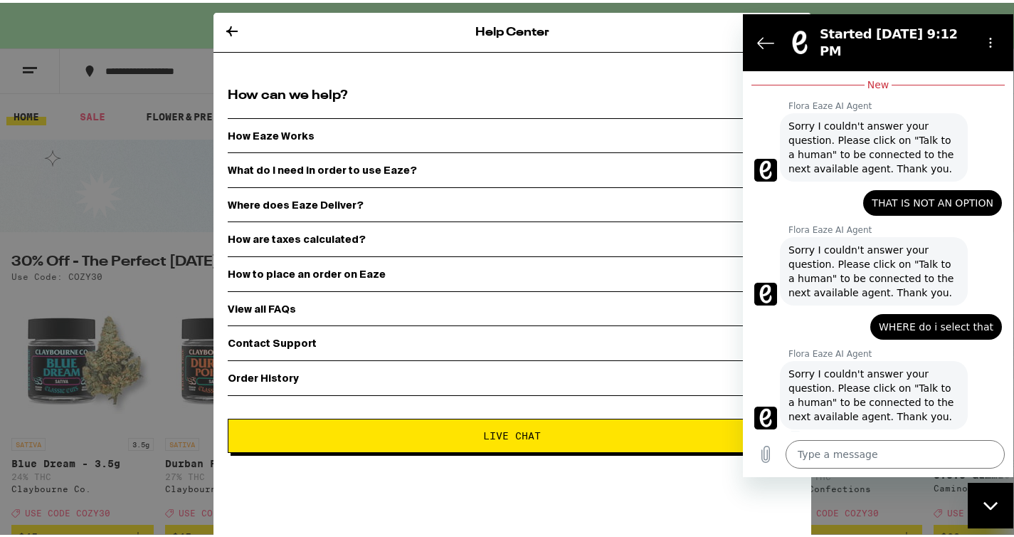
scroll to position [106, 0]
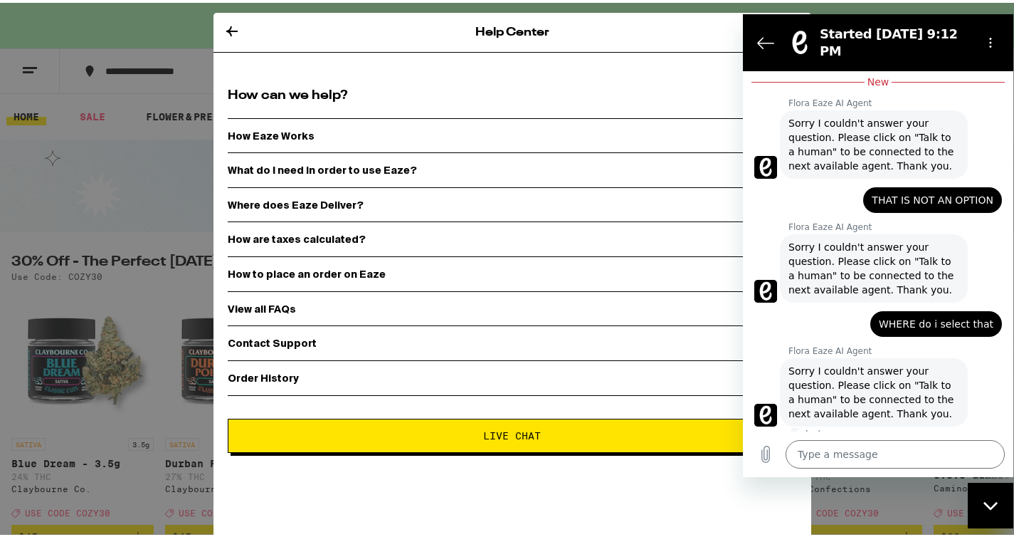
click at [291, 342] on p "Contact Support" at bounding box center [272, 340] width 89 height 11
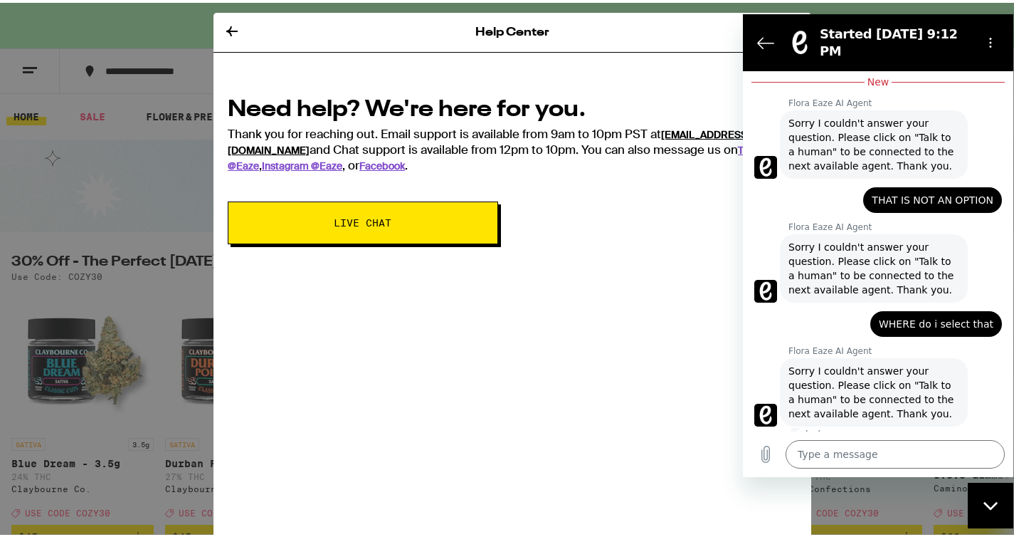
click at [696, 128] on link "[EMAIL_ADDRESS][DOMAIN_NAME]" at bounding box center [489, 139] width 523 height 28
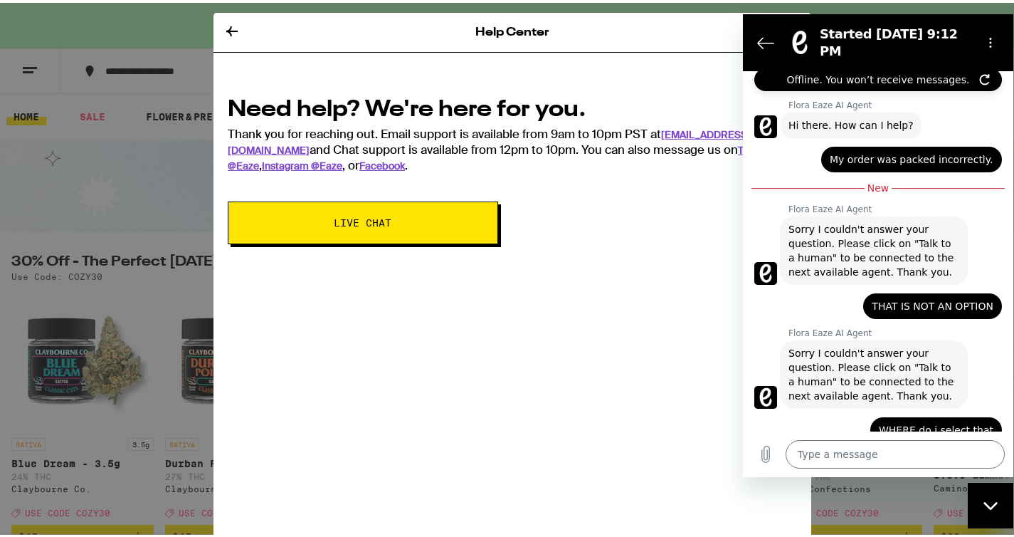
click at [994, 75] on div "Offline. You won’t receive messages." at bounding box center [878, 79] width 248 height 23
click at [988, 75] on icon "Refresh connection" at bounding box center [985, 79] width 9 height 10
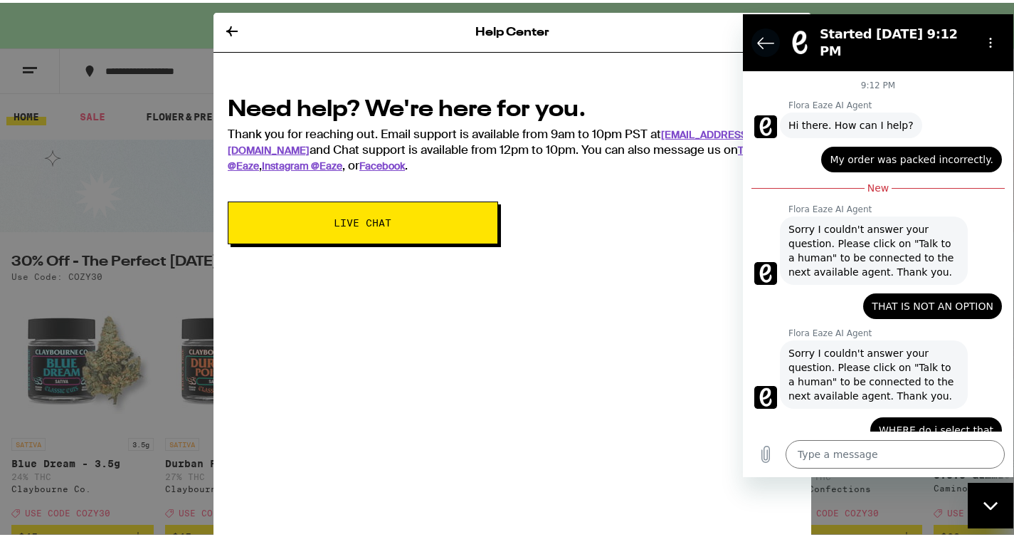
click at [760, 36] on icon "Back to the conversation list" at bounding box center [765, 41] width 17 height 17
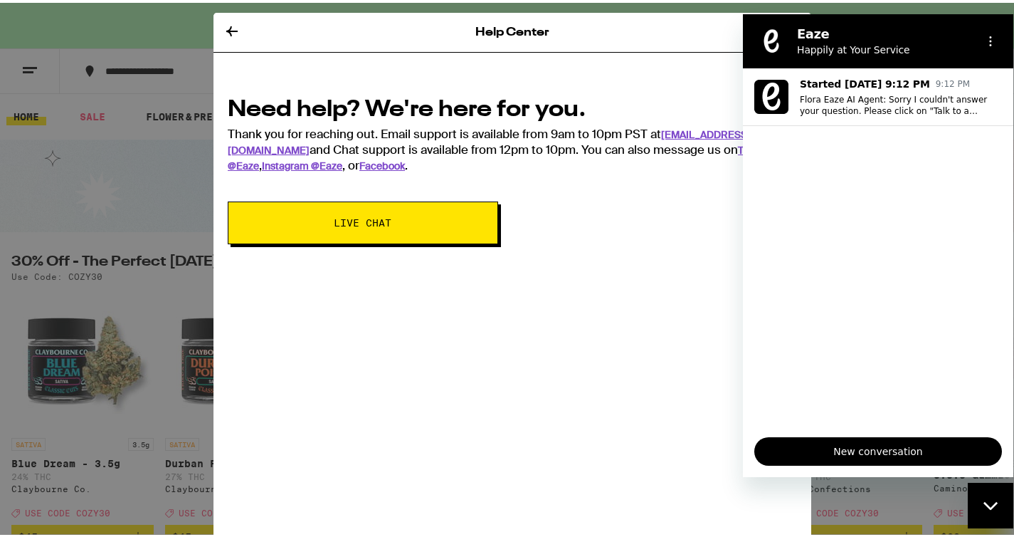
click at [866, 448] on span "New conversation" at bounding box center [878, 450] width 223 height 17
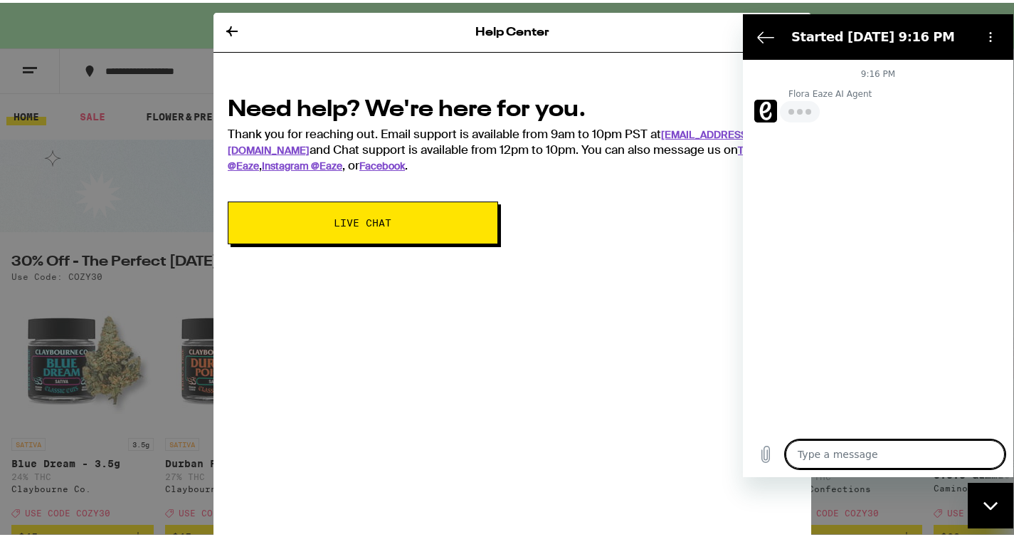
click at [826, 458] on textarea at bounding box center [895, 453] width 219 height 28
type textarea "x"
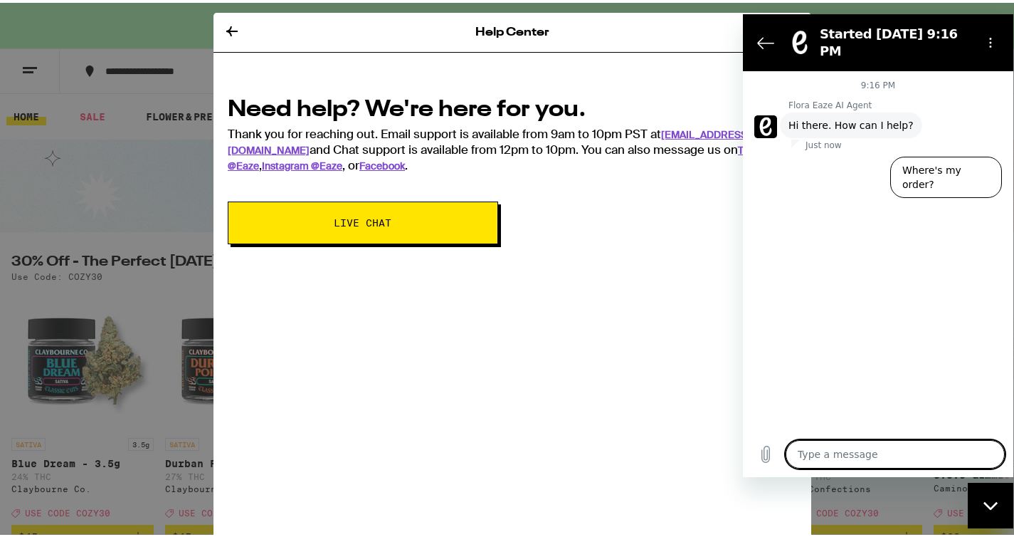
type textarea "O"
type textarea "x"
type textarea "Or"
type textarea "x"
type textarea "Ord"
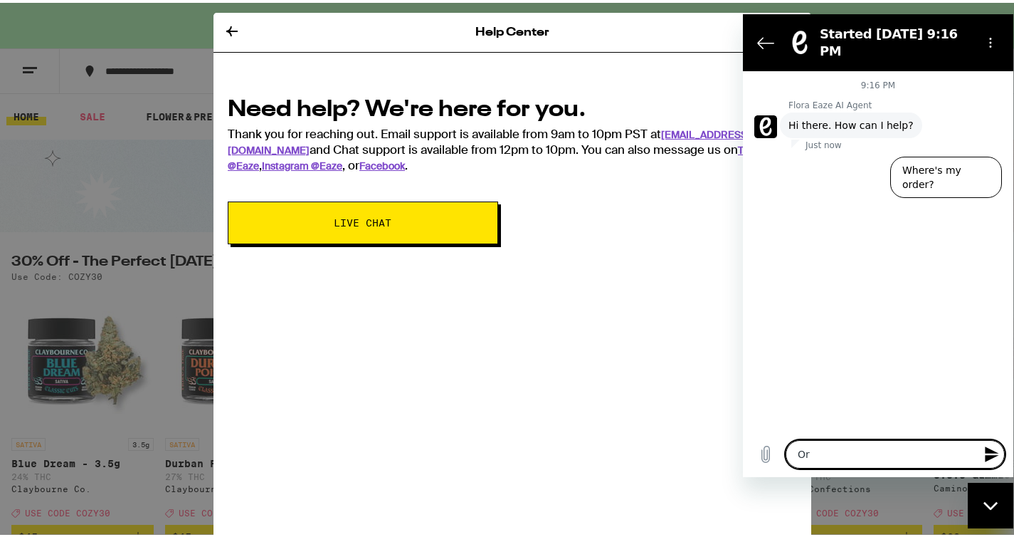
type textarea "x"
type textarea "Orde"
type textarea "x"
type textarea "Order"
type textarea "x"
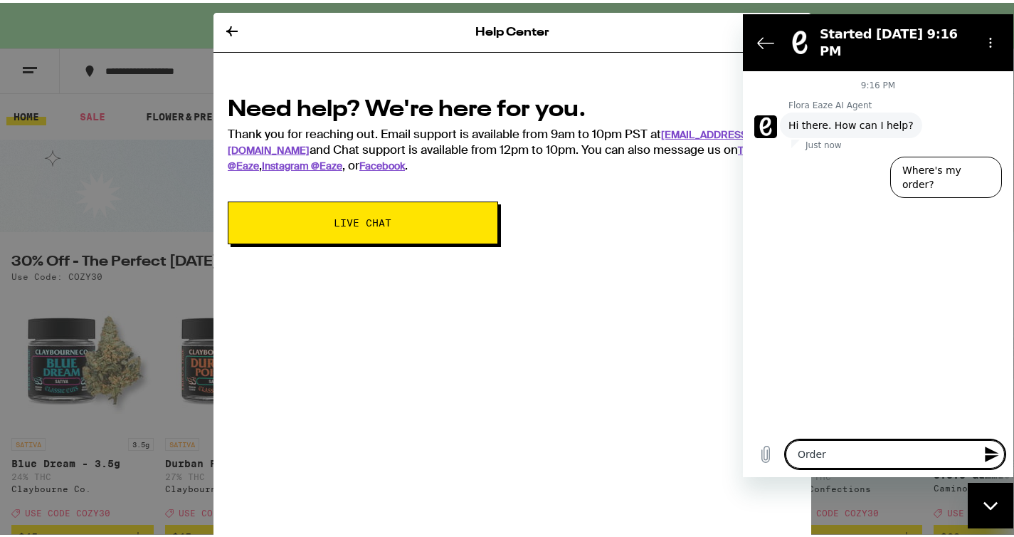
type textarea "Order"
type textarea "x"
type textarea "Order w"
type textarea "x"
type textarea "Order wa"
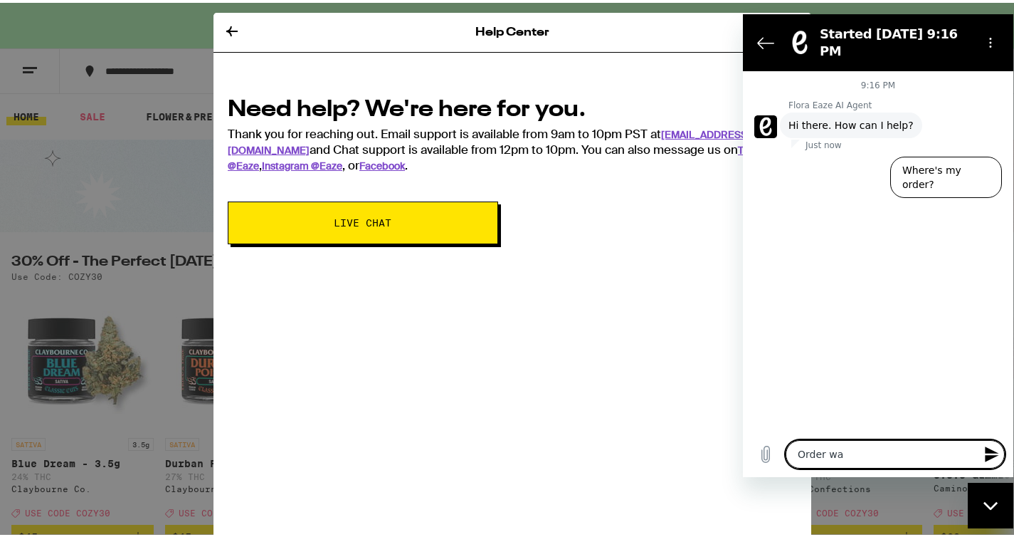
type textarea "x"
type textarea "Order was"
type textarea "x"
type textarea "Order was"
type textarea "x"
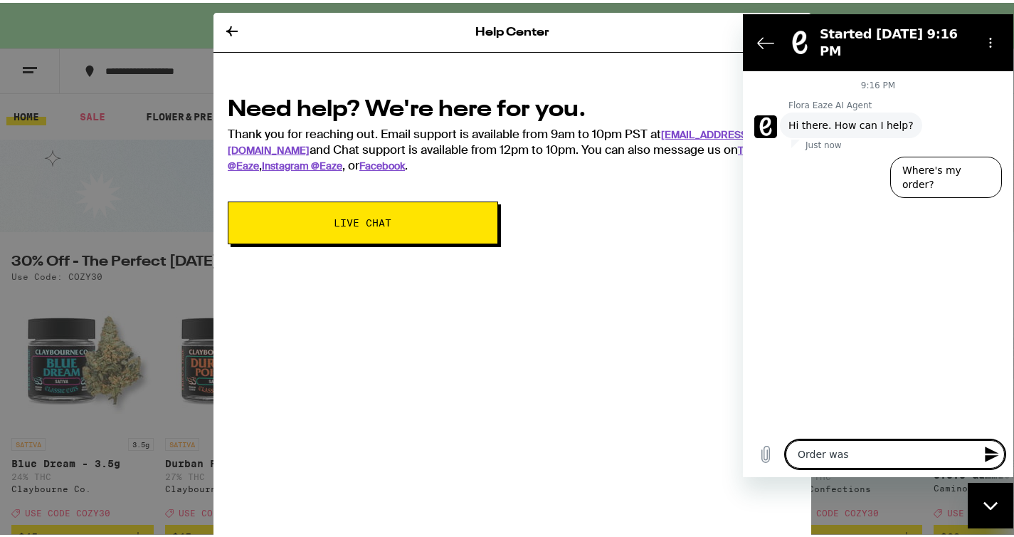
type textarea "Order was p"
type textarea "x"
type textarea "Order was pa"
type textarea "x"
type textarea "Order was pac"
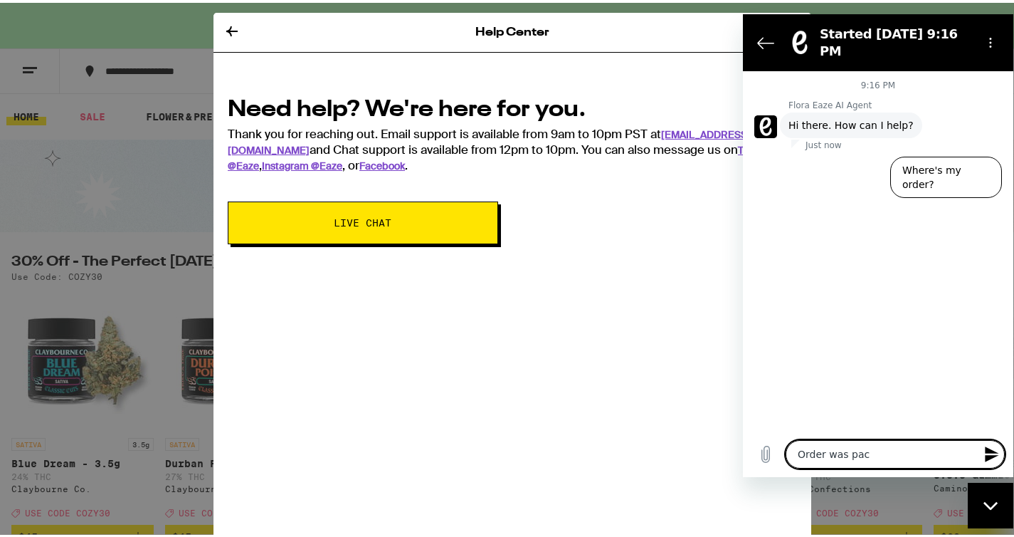
type textarea "x"
type textarea "Order was pack"
type textarea "x"
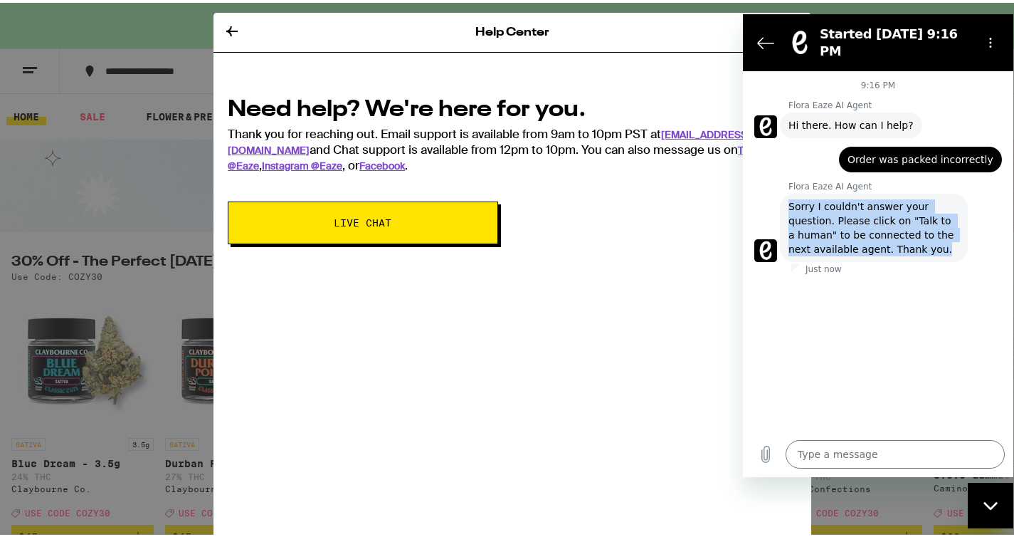
drag, startPoint x: 920, startPoint y: 238, endPoint x: 794, endPoint y: 183, distance: 137.7
click at [794, 193] on div "Flora Eaze AI Agent says: Sorry I couldn't answer your question. Please click o…" at bounding box center [874, 227] width 188 height 68
copy span "Sorry I couldn't answer your question. Please click on "Talk to a human" to be …"
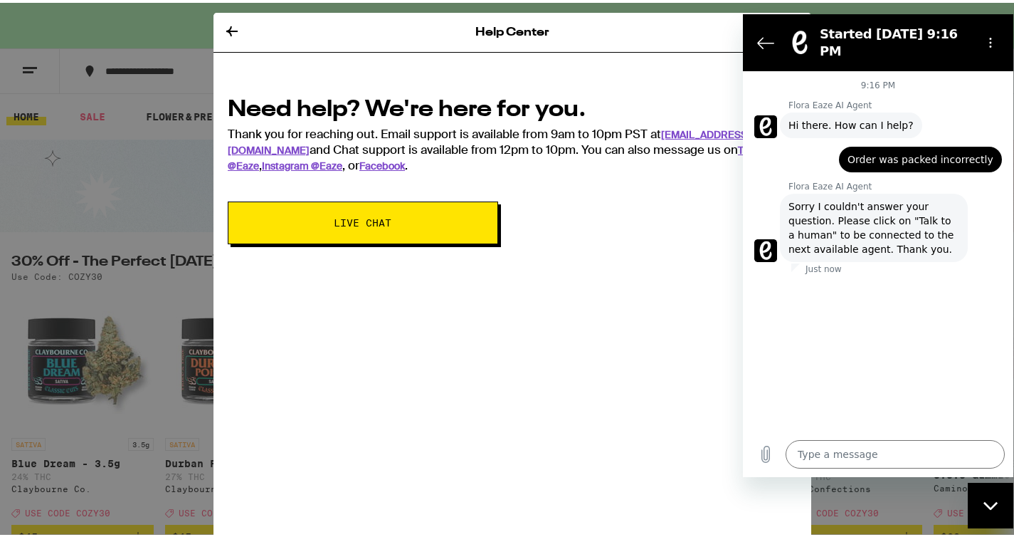
click at [874, 317] on div "9:16 PM Flora Eaze AI Agent Flora Eaze AI Agent says: Hi there. How can I help?…" at bounding box center [878, 250] width 270 height 360
click at [764, 453] on icon "Upload file" at bounding box center [765, 453] width 17 height 17
click at [993, 39] on icon "Options menu" at bounding box center [990, 41] width 11 height 11
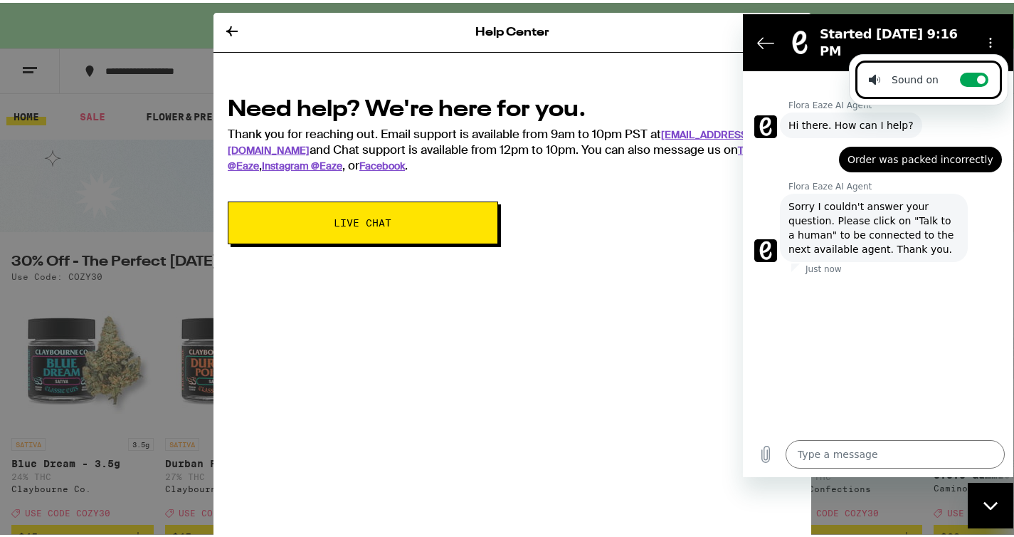
click at [894, 338] on div "9:16 PM Flora Eaze AI Agent Flora Eaze AI Agent says: Hi there. How can I help?…" at bounding box center [878, 250] width 270 height 360
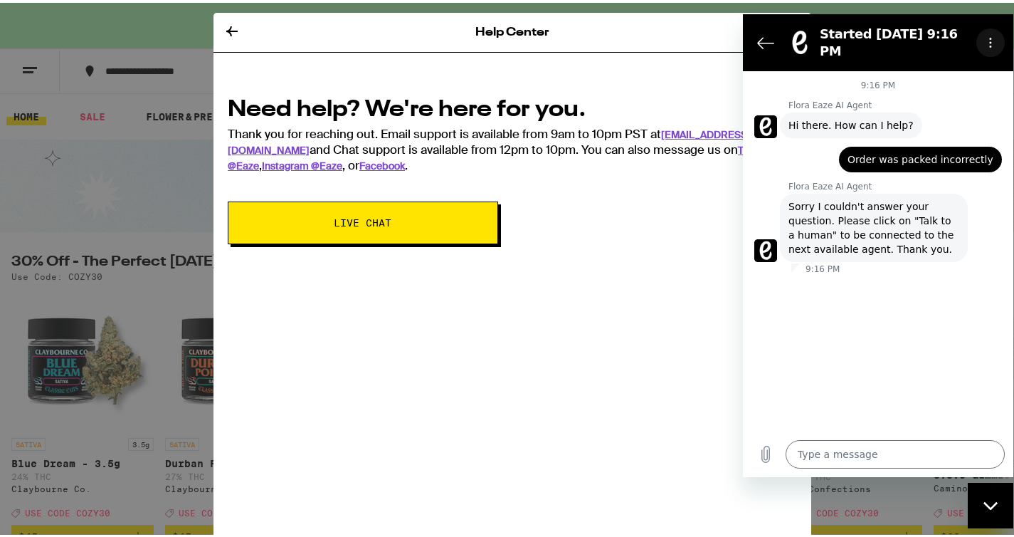
click at [994, 36] on icon "Options menu" at bounding box center [990, 41] width 11 height 11
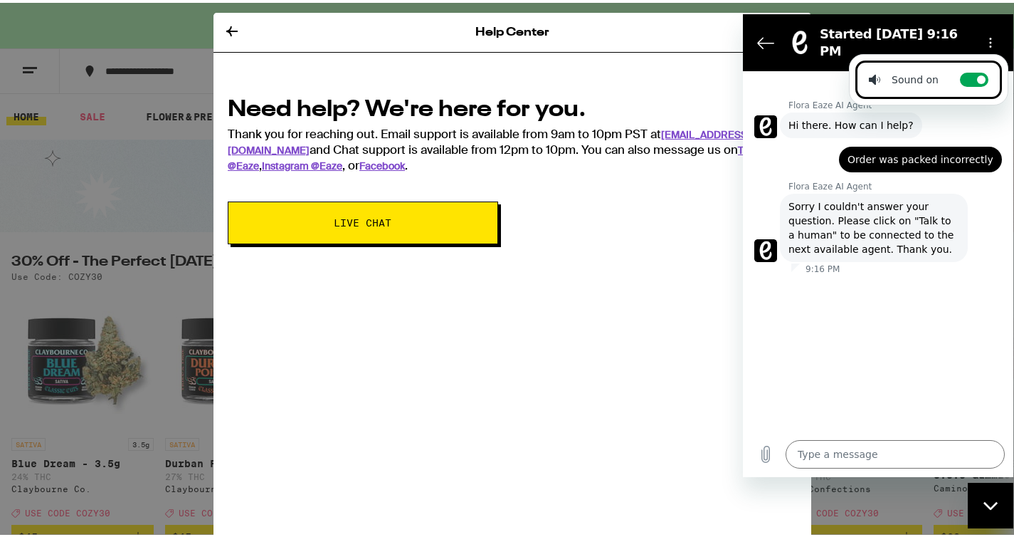
click at [865, 338] on div "9:16 PM Flora Eaze AI Agent Flora Eaze AI Agent says: Hi there. How can I help?…" at bounding box center [878, 250] width 270 height 360
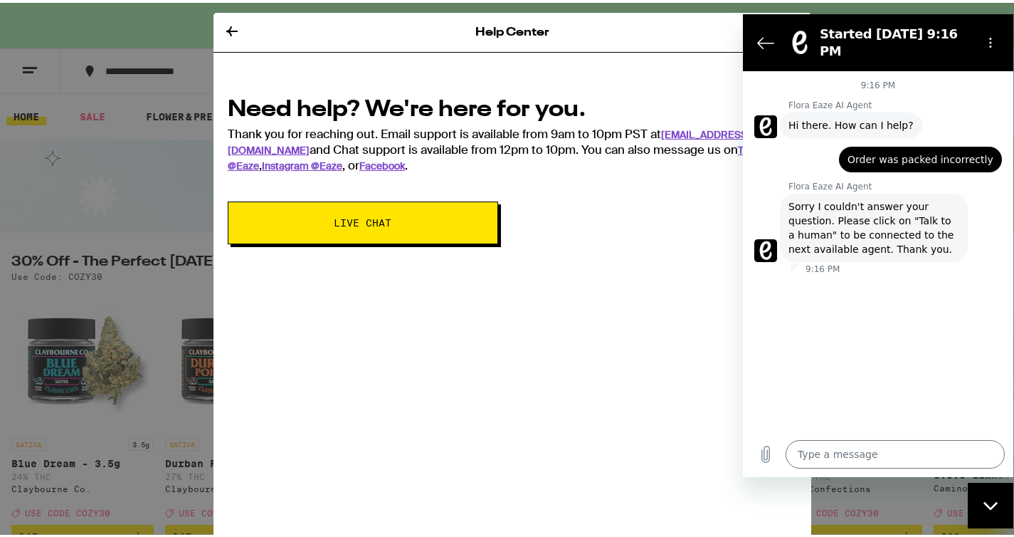
click at [977, 513] on div "Close messaging window" at bounding box center [990, 504] width 43 height 43
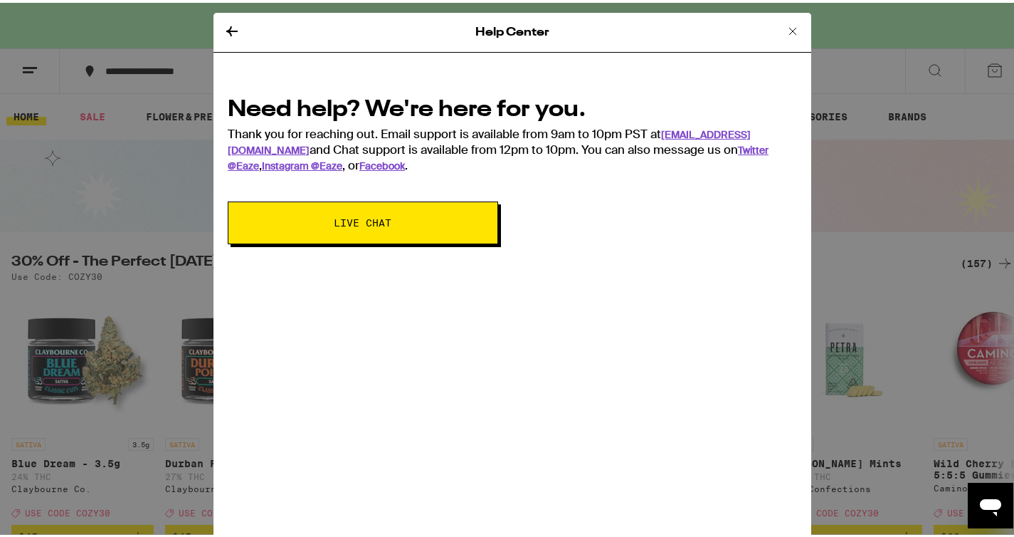
click at [223, 24] on icon at bounding box center [231, 28] width 17 height 17
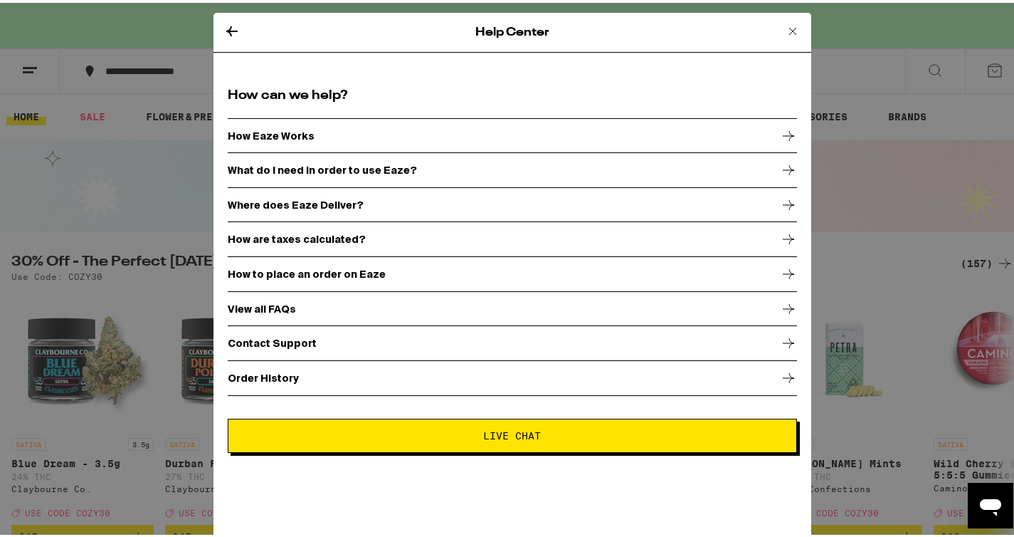
click at [784, 26] on icon at bounding box center [792, 28] width 17 height 17
